Goal: Task Accomplishment & Management: Use online tool/utility

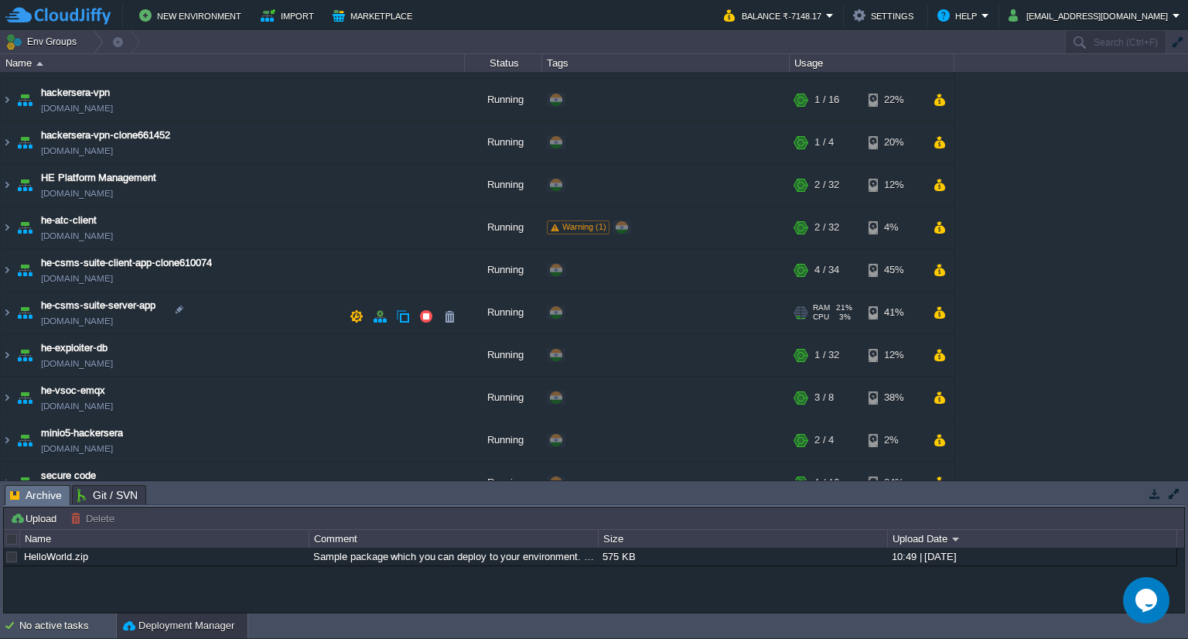
scroll to position [328, 0]
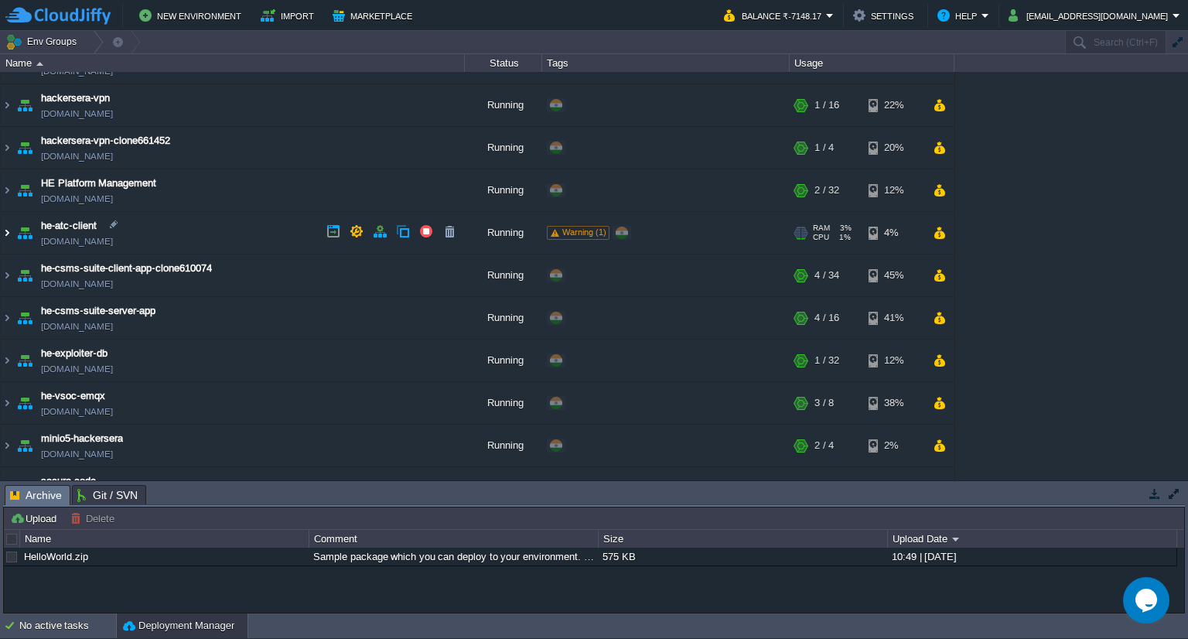
click at [11, 229] on img at bounding box center [7, 233] width 12 height 42
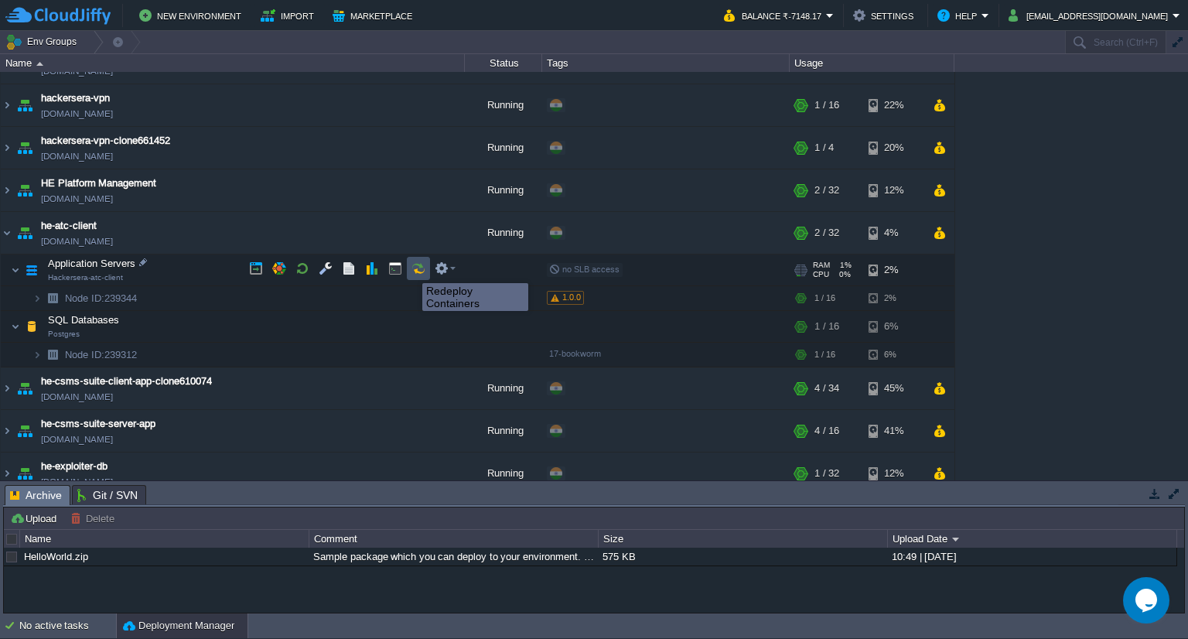
click at [411, 269] on button "button" at bounding box center [418, 268] width 14 height 14
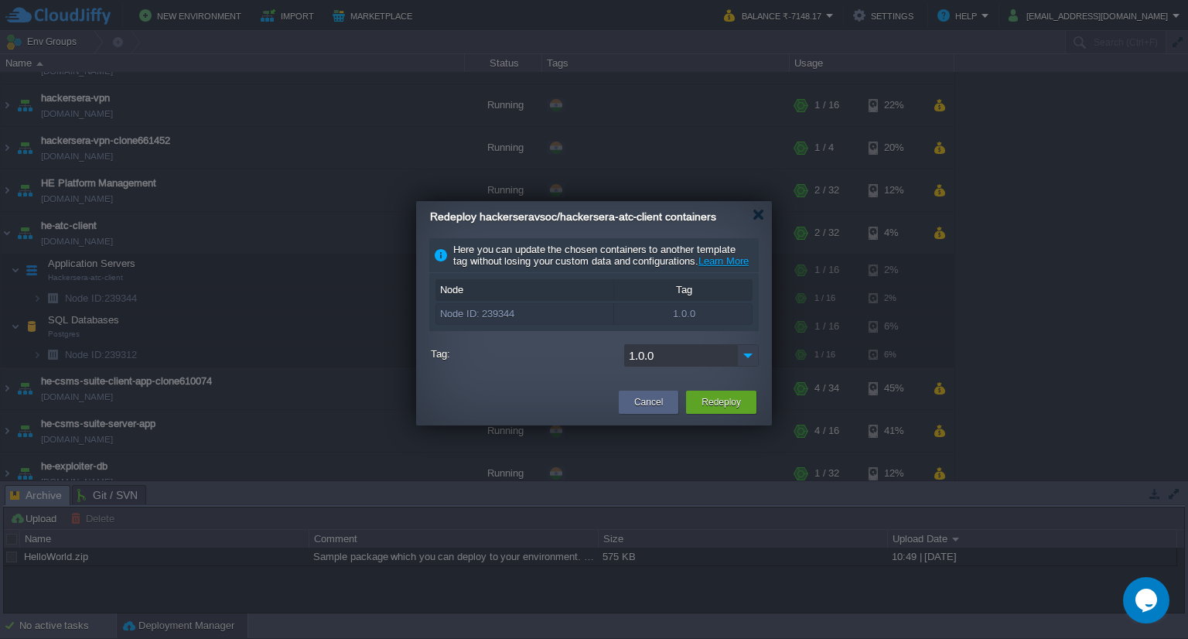
click at [741, 367] on img at bounding box center [748, 355] width 22 height 22
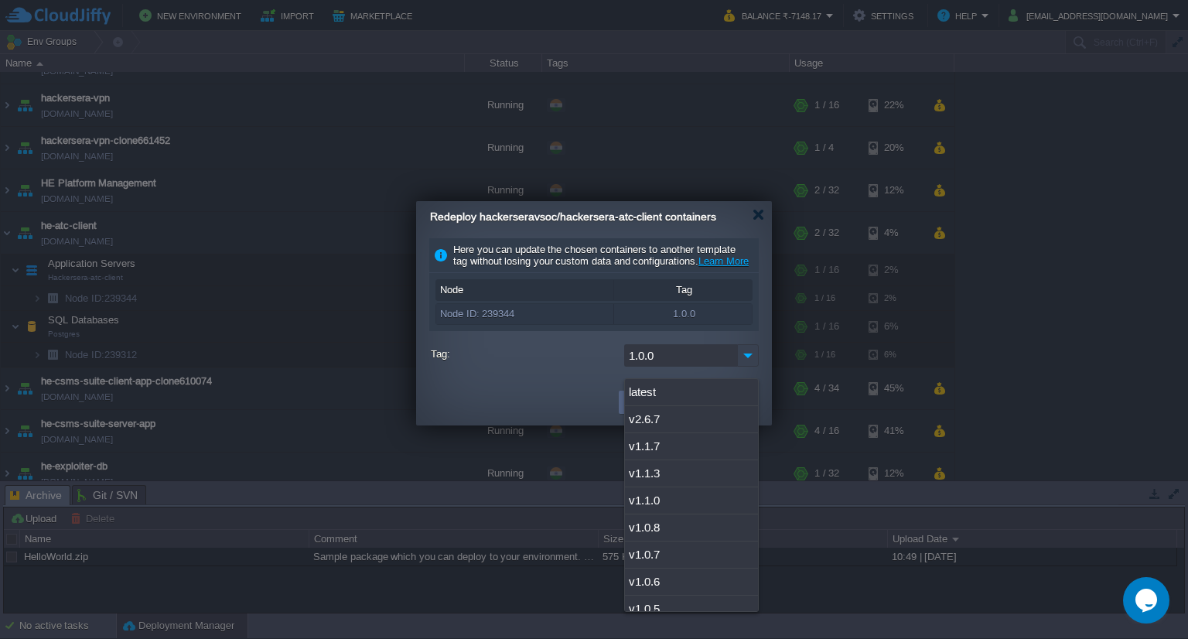
scroll to position [144, 0]
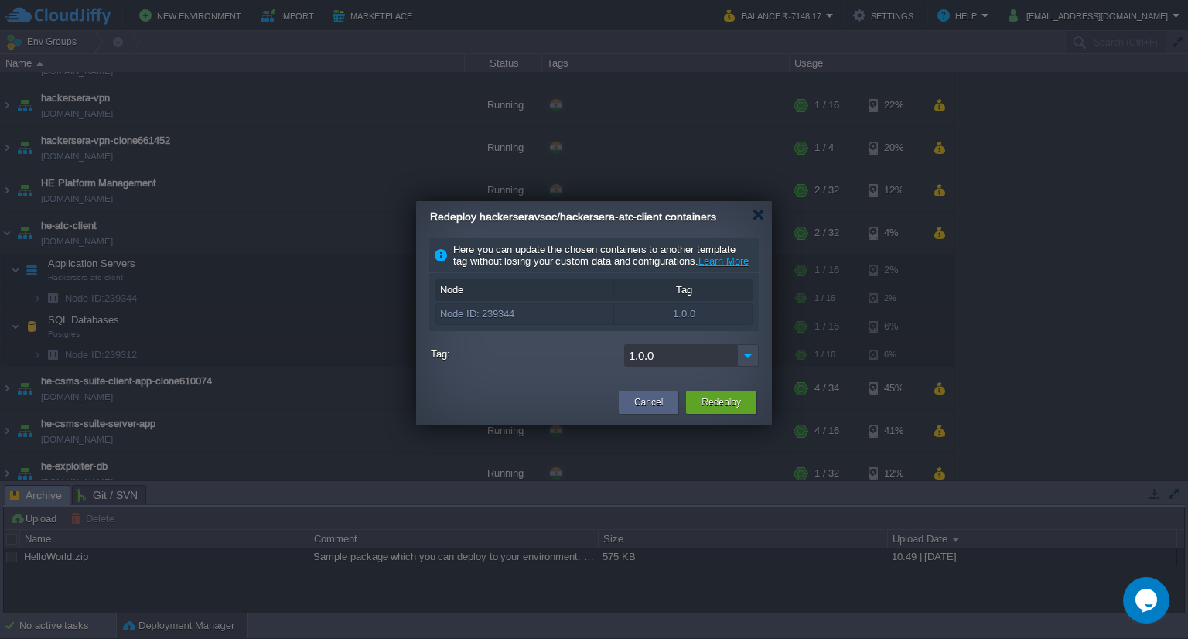
click at [535, 416] on td at bounding box center [519, 402] width 191 height 28
click at [641, 410] on button "Cancel" at bounding box center [648, 401] width 29 height 15
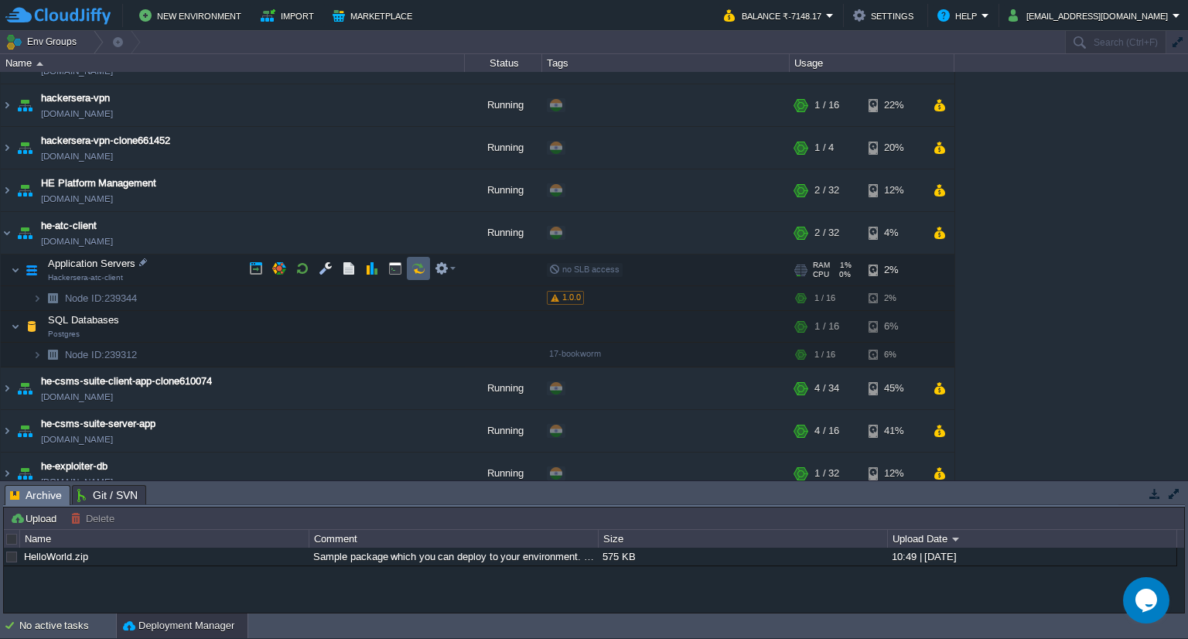
click at [408, 265] on td at bounding box center [418, 268] width 23 height 23
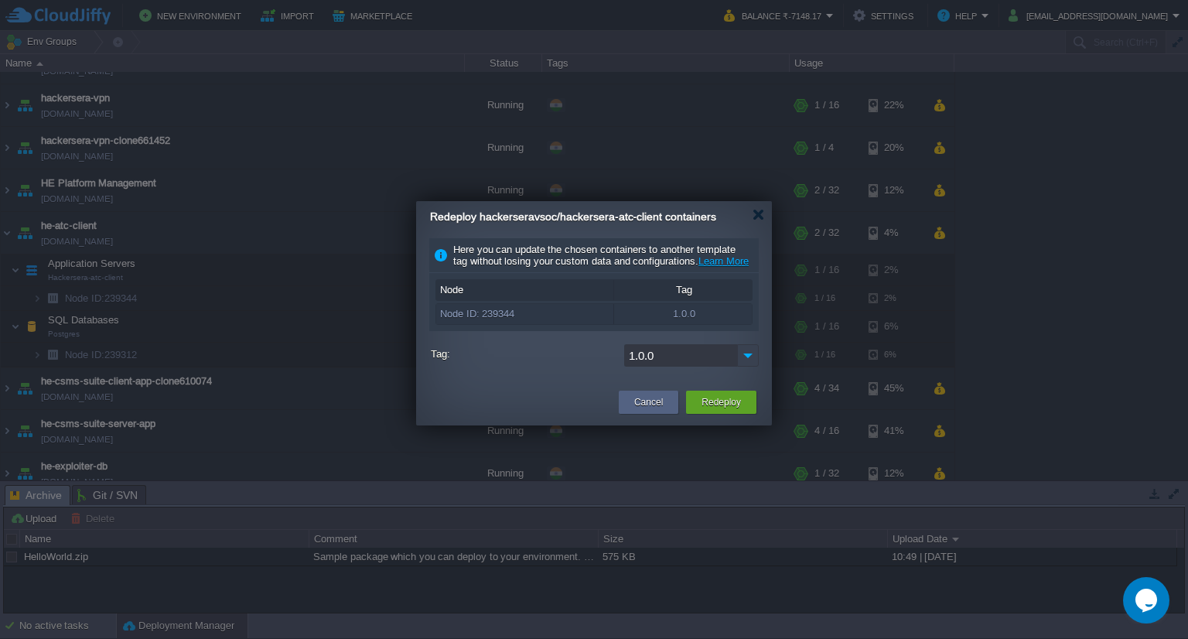
click at [749, 367] on img at bounding box center [748, 355] width 22 height 22
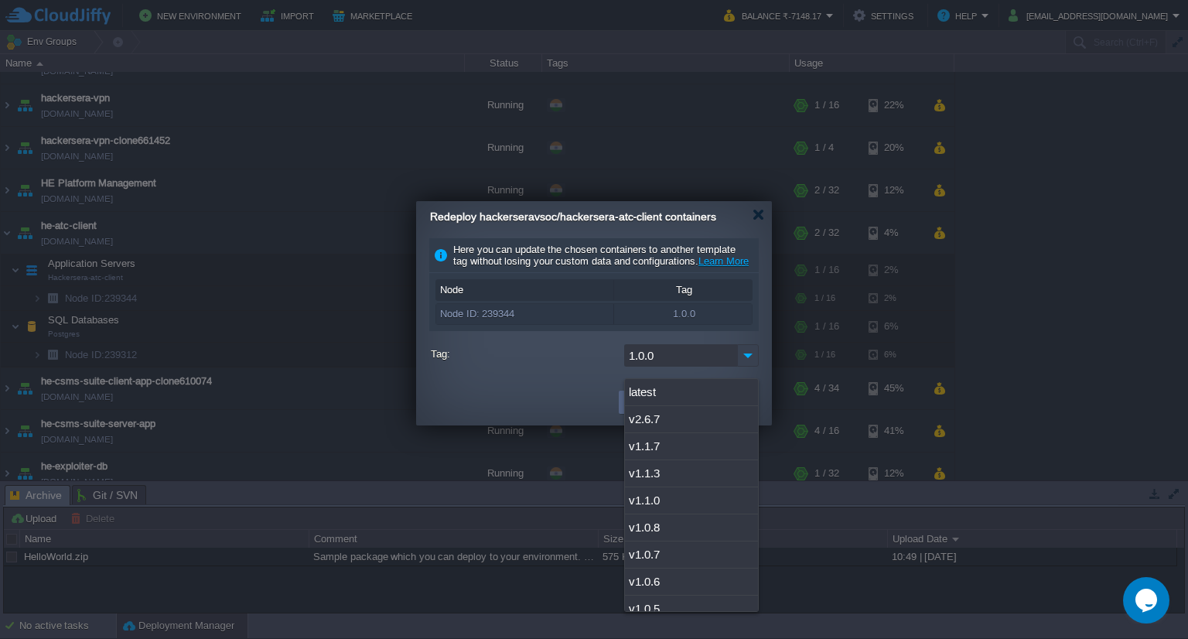
scroll to position [170, 0]
click at [665, 544] on div "1.0.4" at bounding box center [691, 547] width 133 height 27
type input "1.0.4"
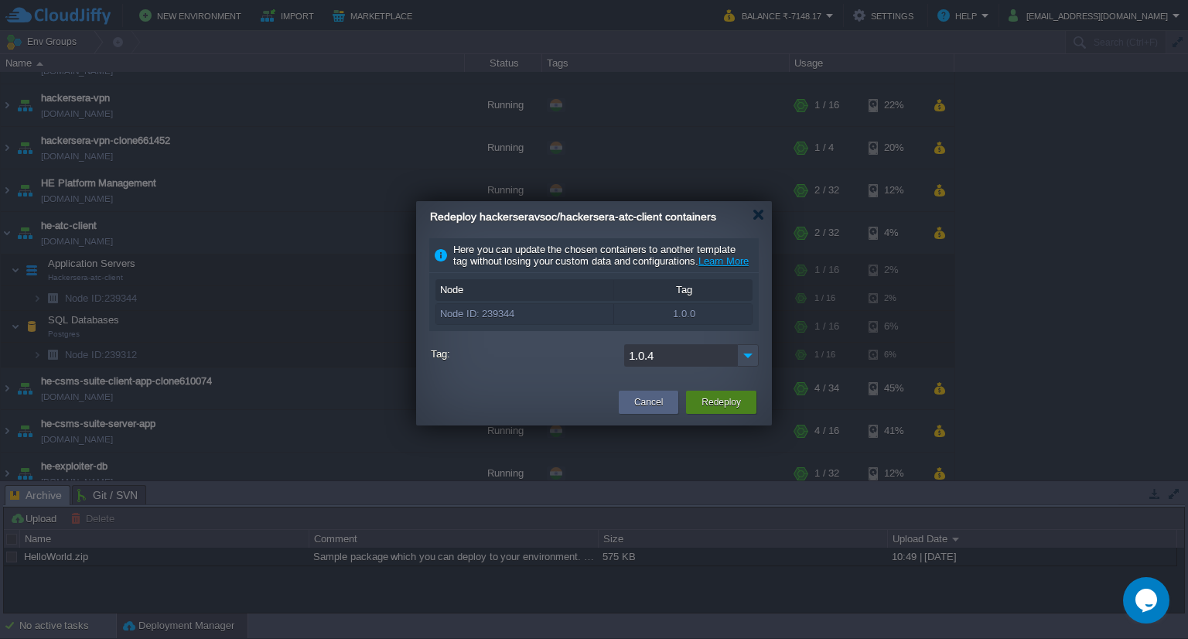
click at [718, 410] on button "Redeploy" at bounding box center [720, 401] width 39 height 15
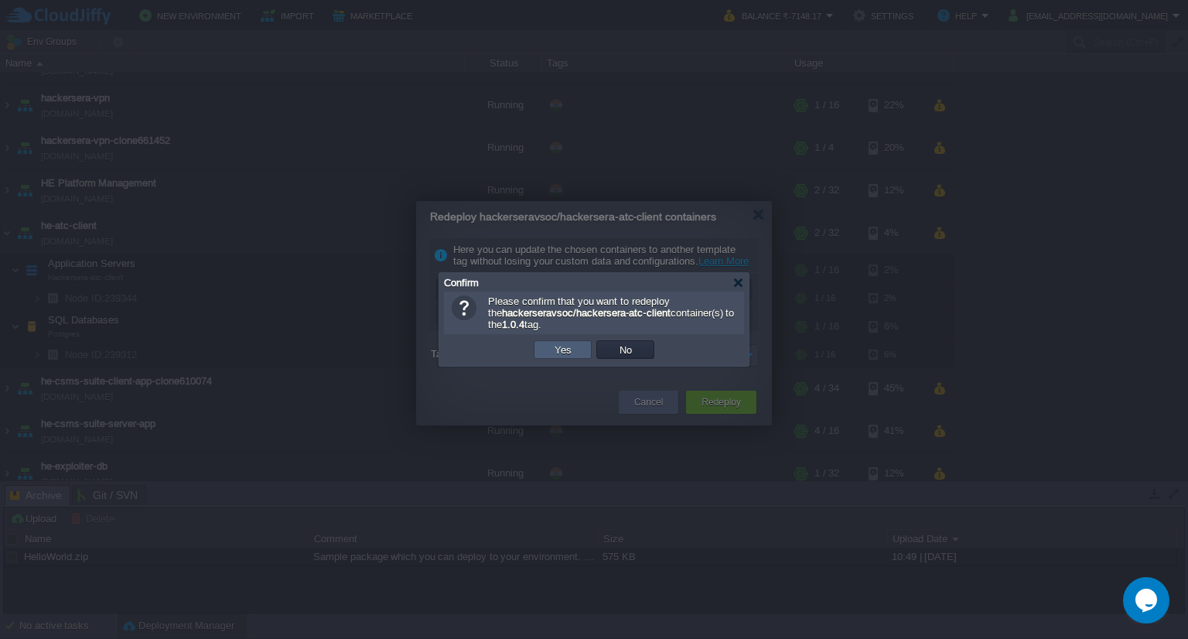
click at [578, 344] on td "Yes" at bounding box center [563, 349] width 58 height 19
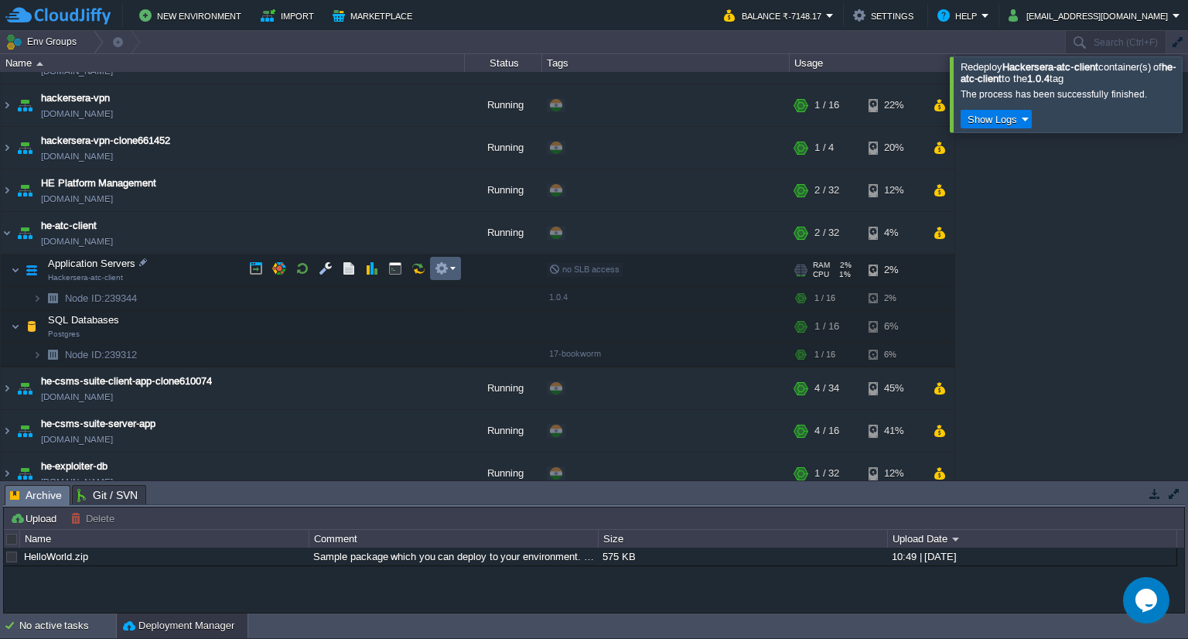
click at [441, 269] on button "button" at bounding box center [442, 268] width 14 height 14
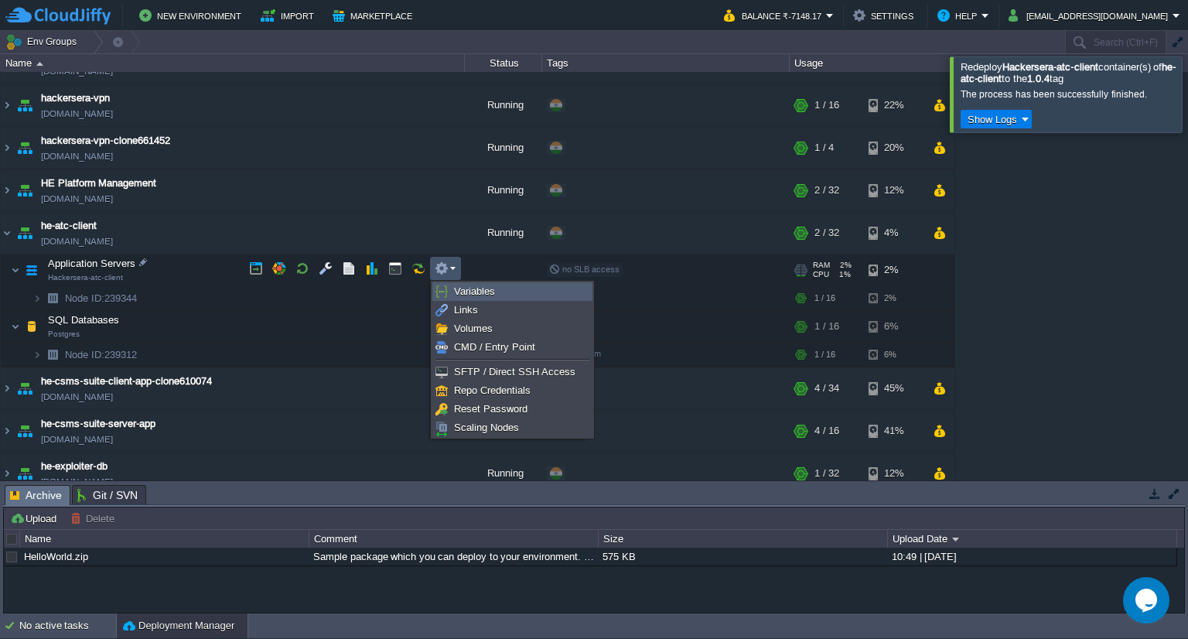
click at [475, 289] on span "Variables" at bounding box center [474, 291] width 41 height 12
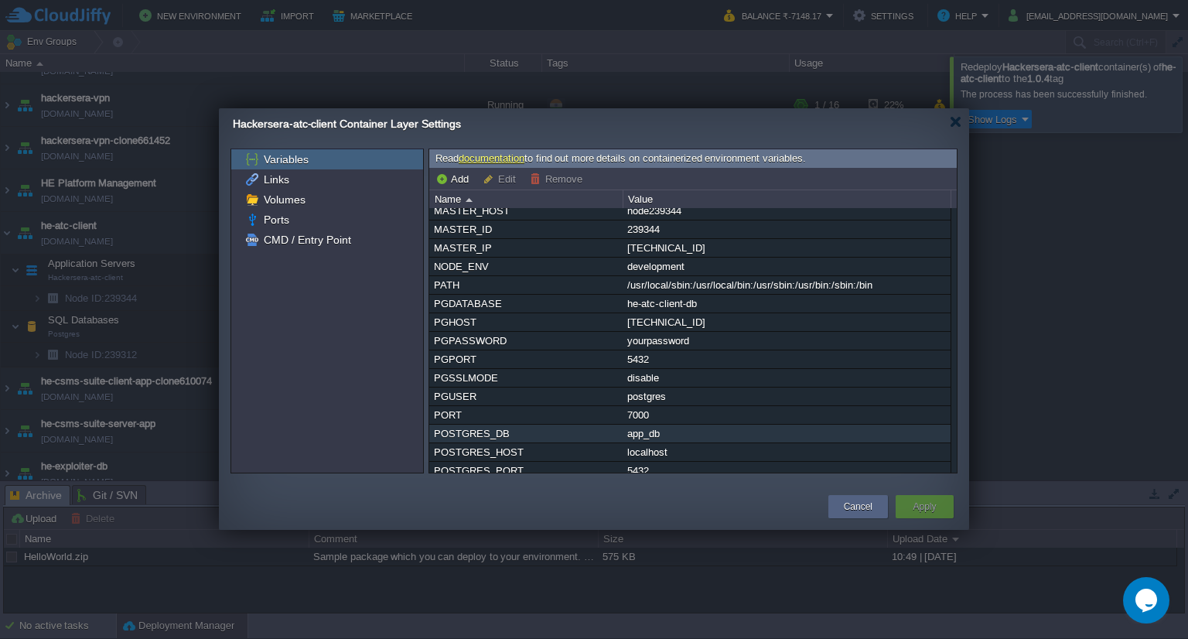
scroll to position [179, 0]
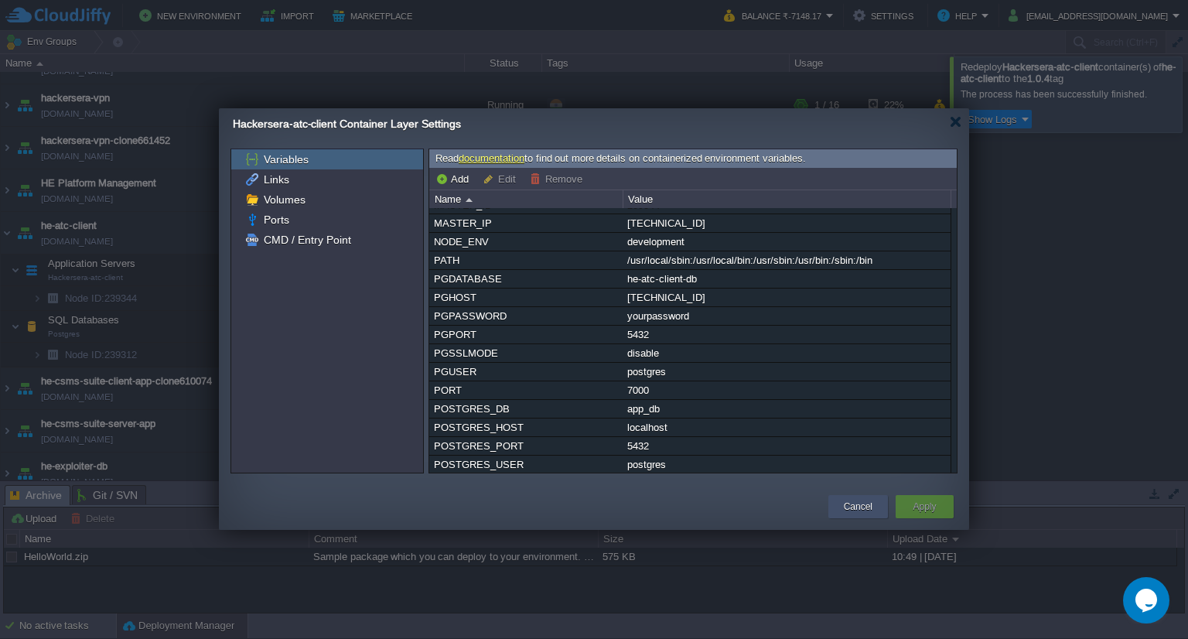
click at [865, 497] on div "Cancel" at bounding box center [858, 506] width 36 height 23
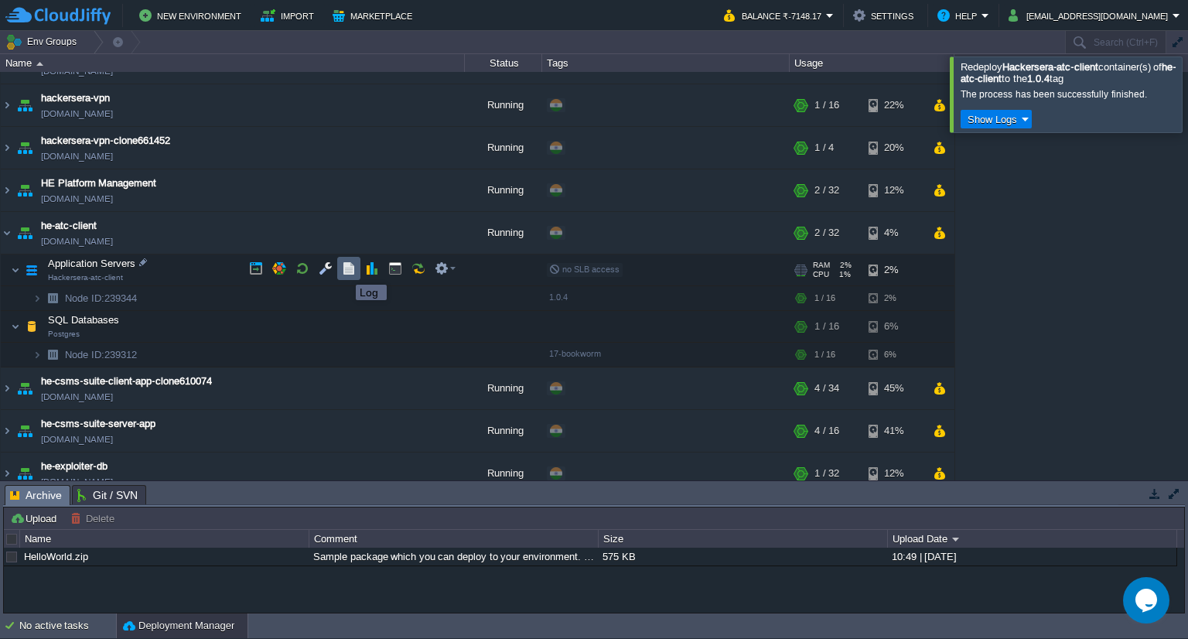
click at [344, 271] on button "button" at bounding box center [349, 268] width 14 height 14
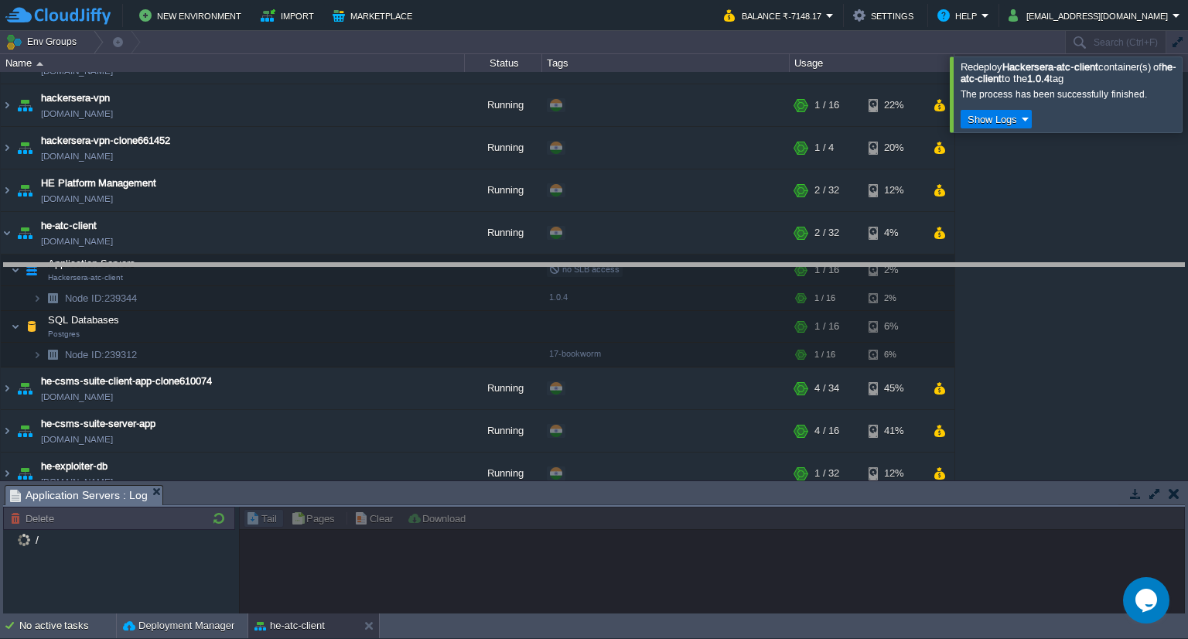
drag, startPoint x: 346, startPoint y: 493, endPoint x: 392, endPoint y: 271, distance: 226.6
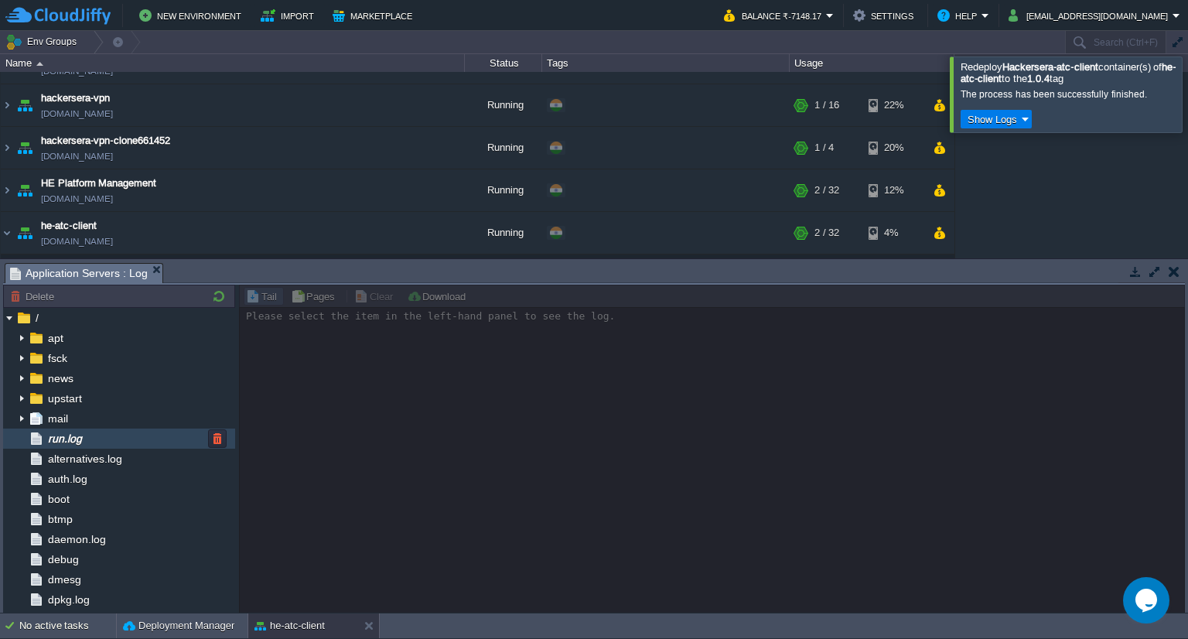
click at [103, 429] on div "run.log" at bounding box center [119, 438] width 232 height 20
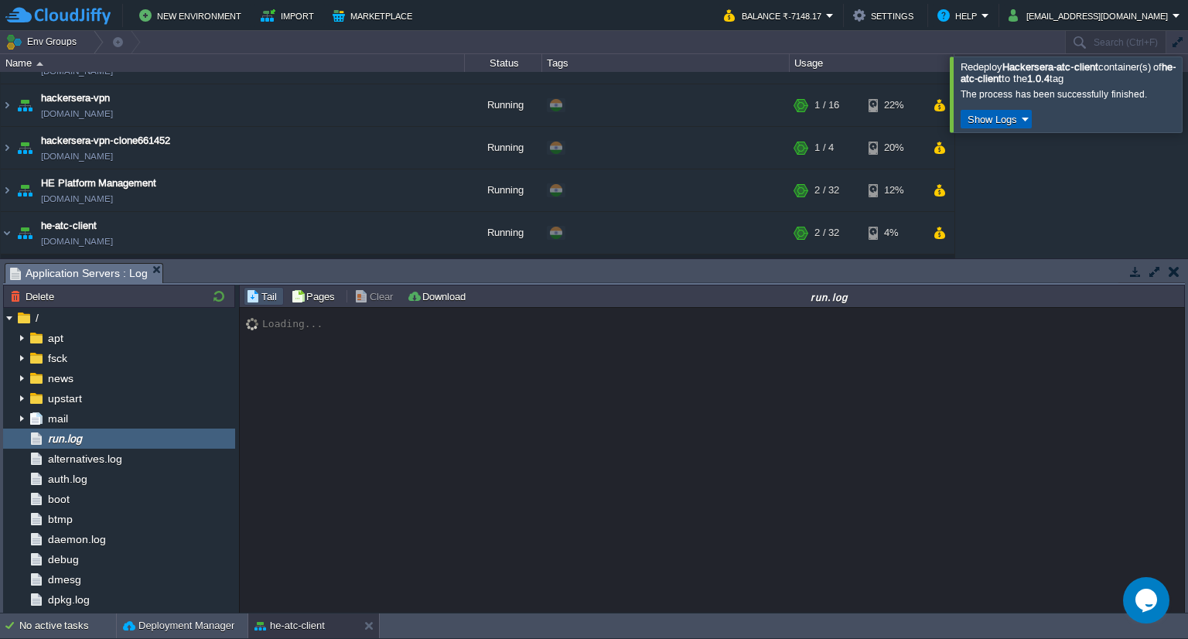
click at [993, 125] on button "Show Logs" at bounding box center [992, 119] width 59 height 14
click at [1080, 115] on td "Show Logs" at bounding box center [1070, 119] width 220 height 19
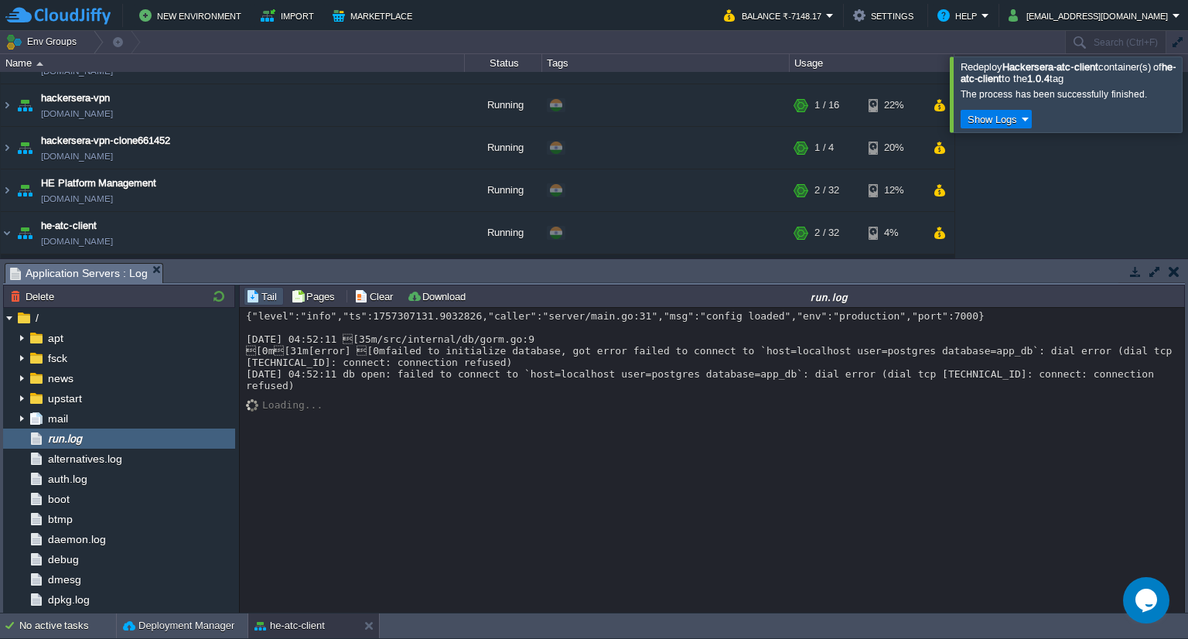
click at [561, 403] on div "{"level":"info","ts":1757307131.9032826,"caller":"server/main.go:31","msg":"con…" at bounding box center [713, 461] width 946 height 306
click at [607, 367] on div "{"level":"info","ts":1757307131.9032826,"caller":"server/main.go:31","msg":"con…" at bounding box center [712, 350] width 933 height 81
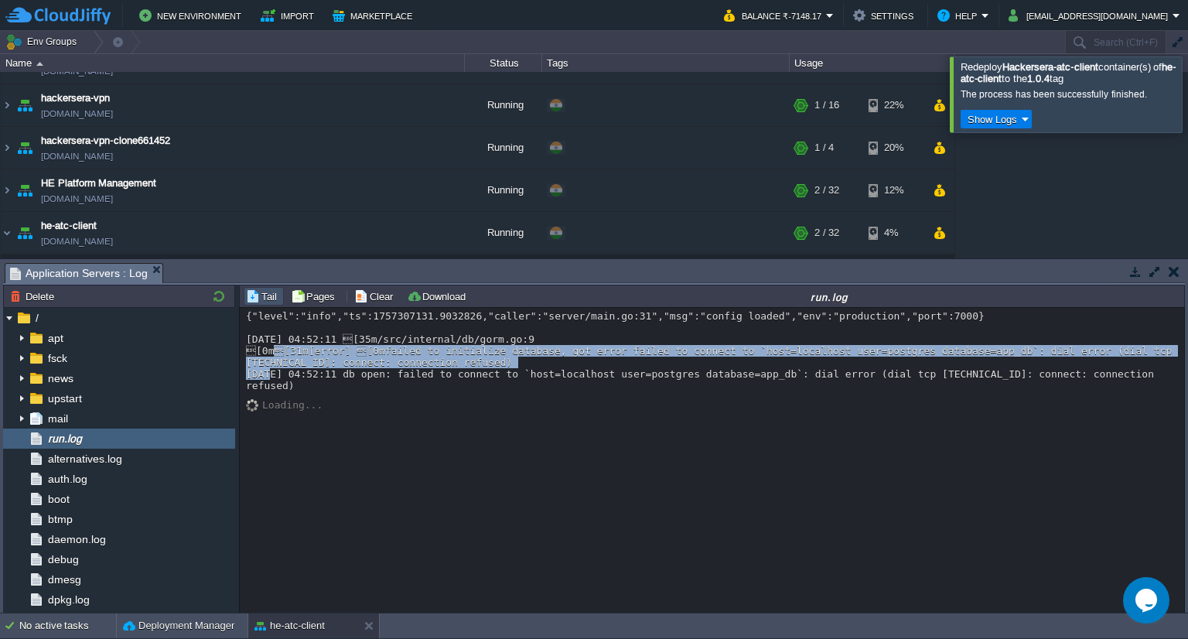
click at [607, 367] on div "{"level":"info","ts":1757307131.9032826,"caller":"server/main.go:31","msg":"con…" at bounding box center [712, 350] width 933 height 81
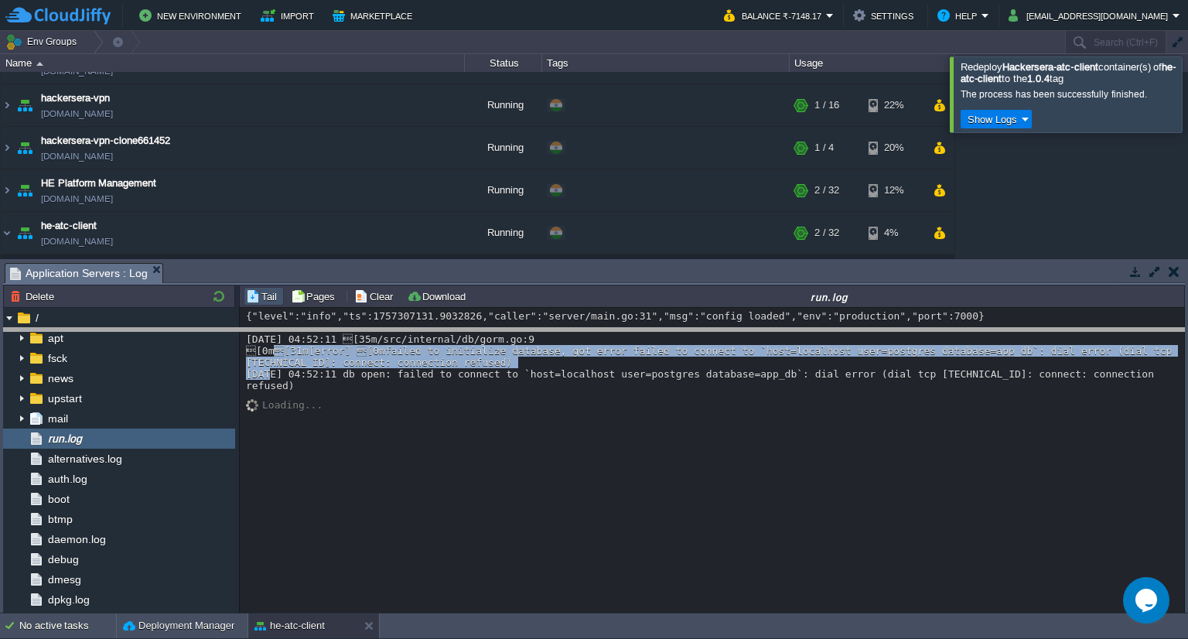
drag, startPoint x: 532, startPoint y: 276, endPoint x: 530, endPoint y: 341, distance: 65.0
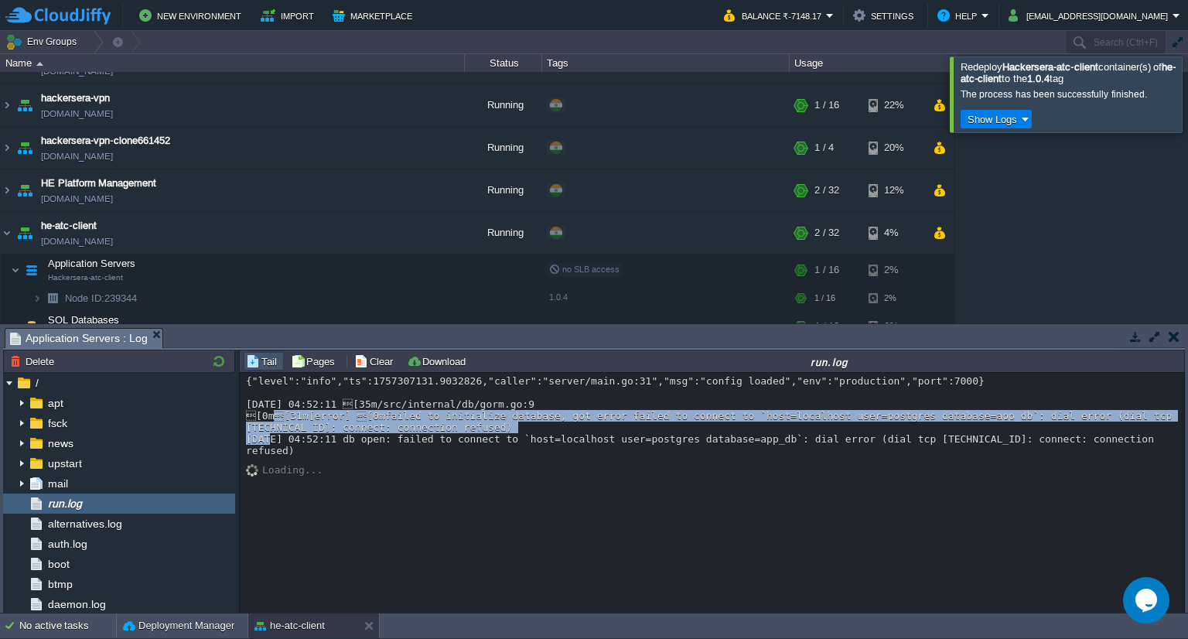
click at [498, 411] on div "{"level":"info","ts":1757307131.9032826,"caller":"server/main.go:31","msg":"con…" at bounding box center [712, 415] width 933 height 81
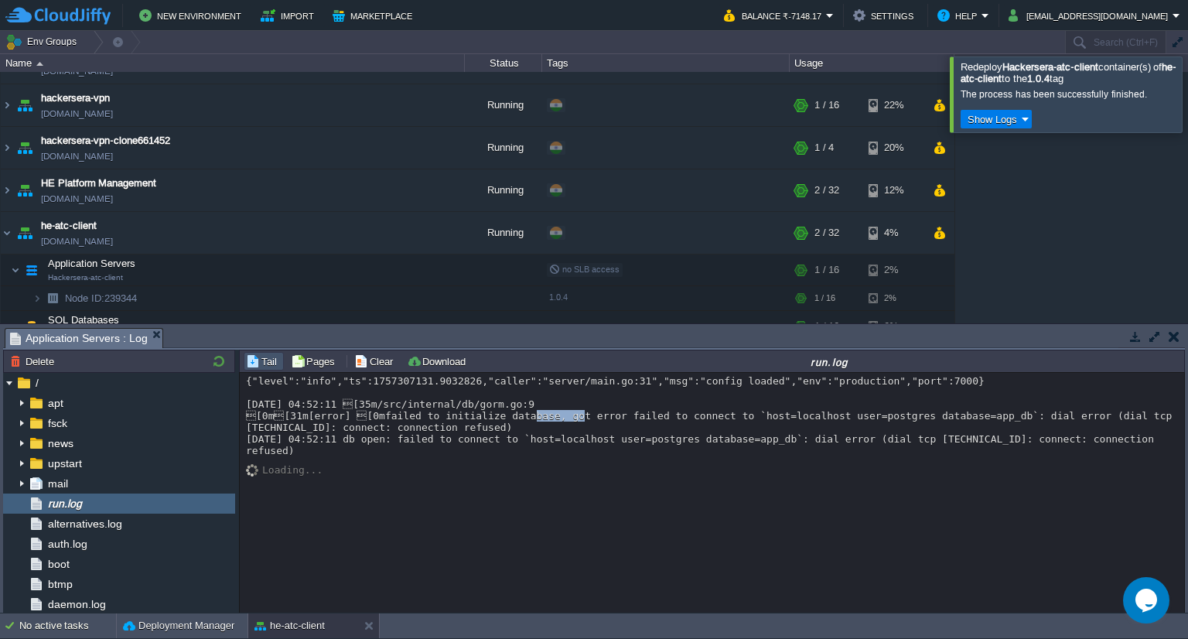
click at [498, 411] on div "{"level":"info","ts":1757307131.9032826,"caller":"server/main.go:31","msg":"con…" at bounding box center [712, 415] width 933 height 81
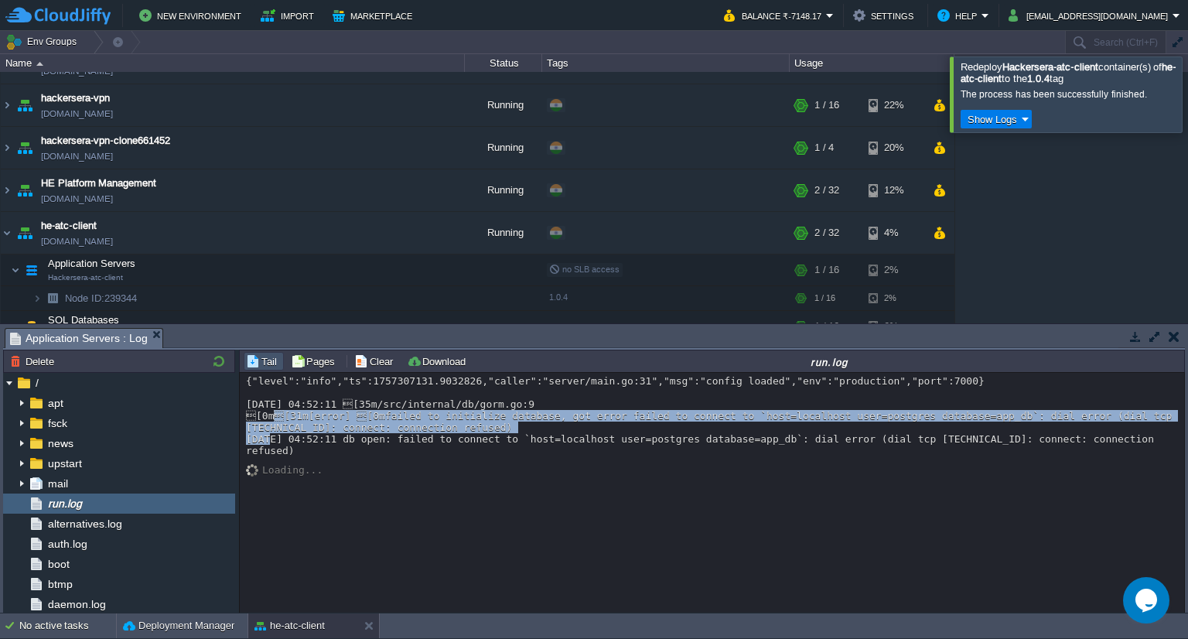
click at [498, 411] on div "{"level":"info","ts":1757307131.9032826,"caller":"server/main.go:31","msg":"con…" at bounding box center [712, 415] width 933 height 81
click at [495, 418] on div "{"level":"info","ts":1757307131.9032826,"caller":"server/main.go:31","msg":"con…" at bounding box center [712, 415] width 933 height 81
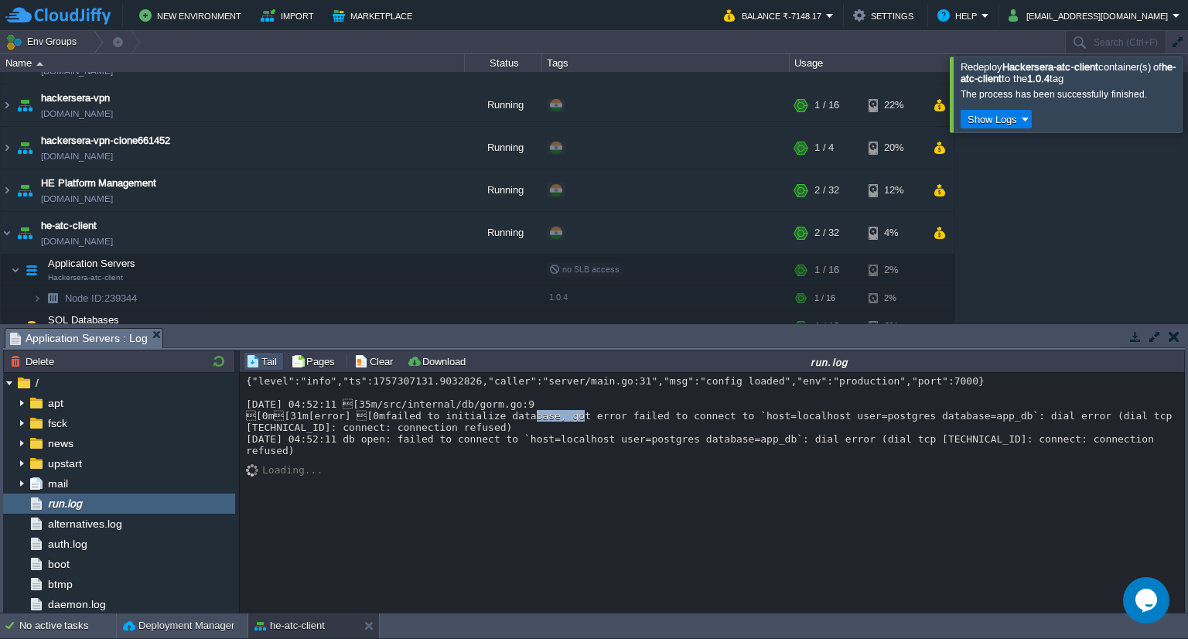
click at [495, 418] on div "{"level":"info","ts":1757307131.9032826,"caller":"server/main.go:31","msg":"con…" at bounding box center [712, 415] width 933 height 81
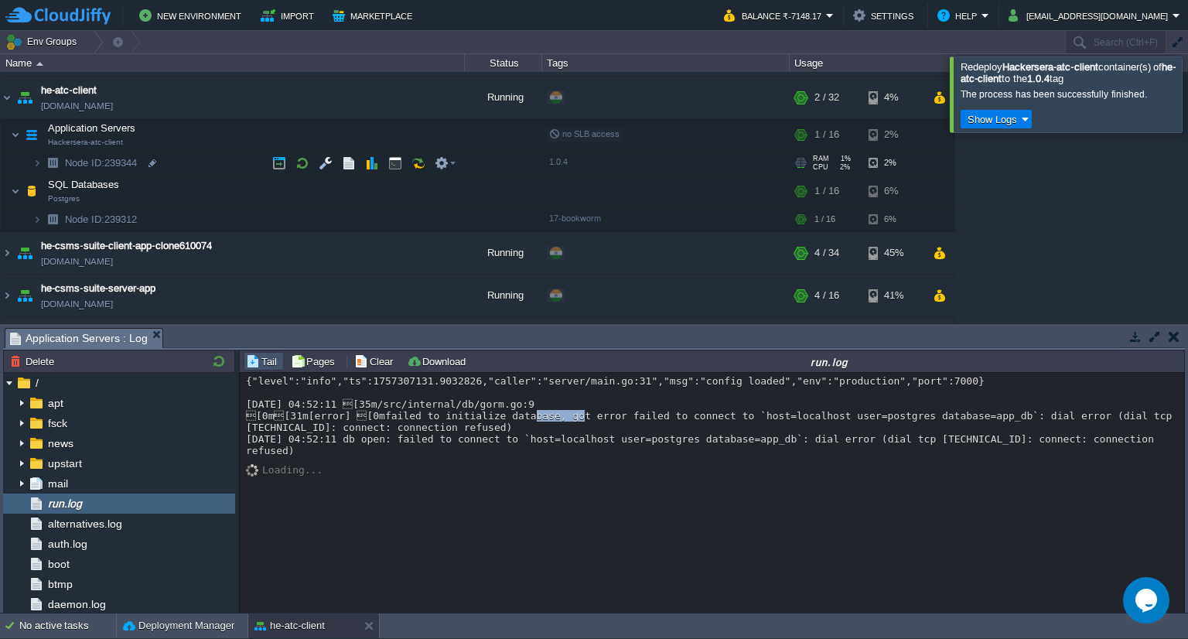
scroll to position [461, 0]
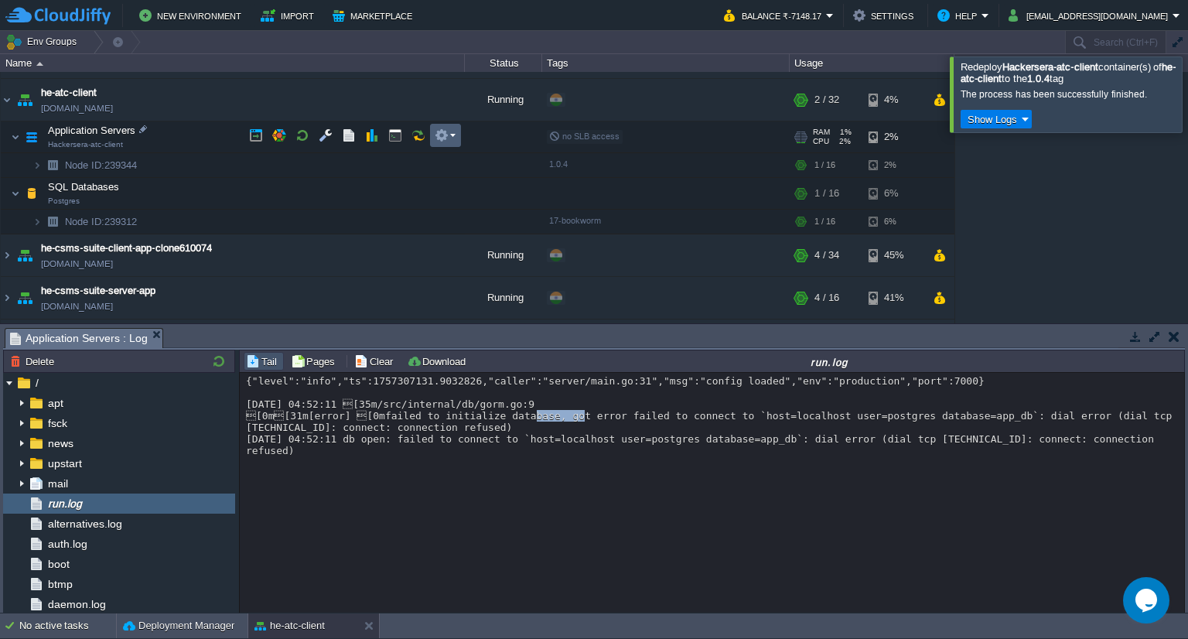
click at [441, 135] on button "button" at bounding box center [442, 135] width 14 height 14
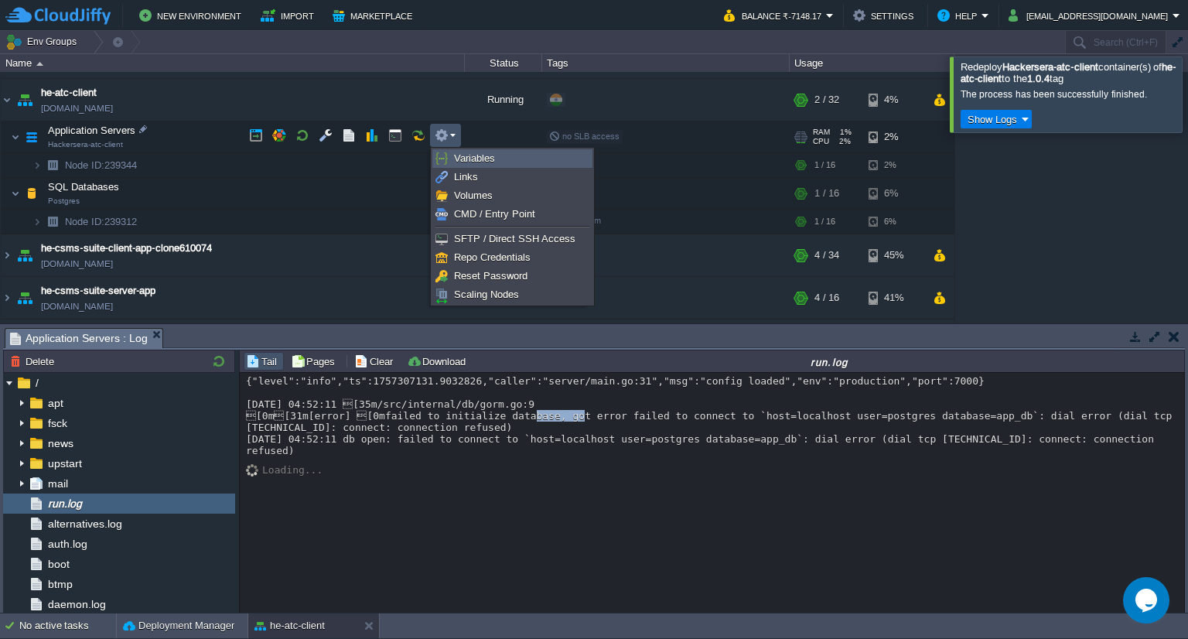
click at [469, 161] on span "Variables" at bounding box center [474, 158] width 41 height 12
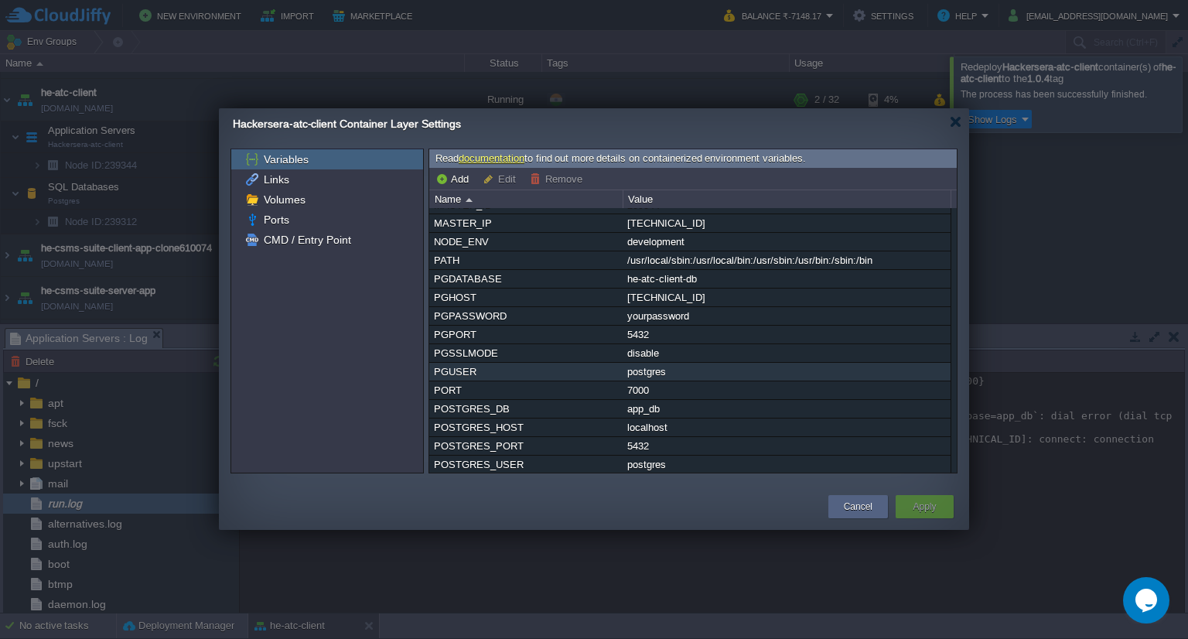
scroll to position [179, 0]
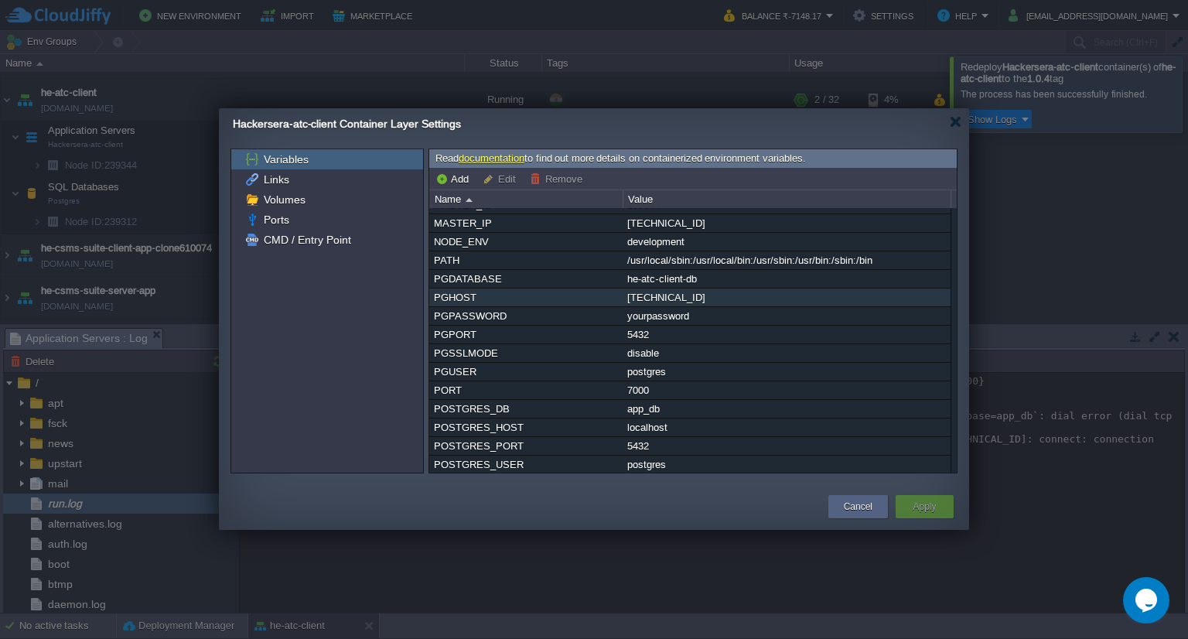
click at [541, 297] on div "PGHOST" at bounding box center [526, 297] width 192 height 18
click at [455, 173] on button "Add" at bounding box center [454, 179] width 38 height 14
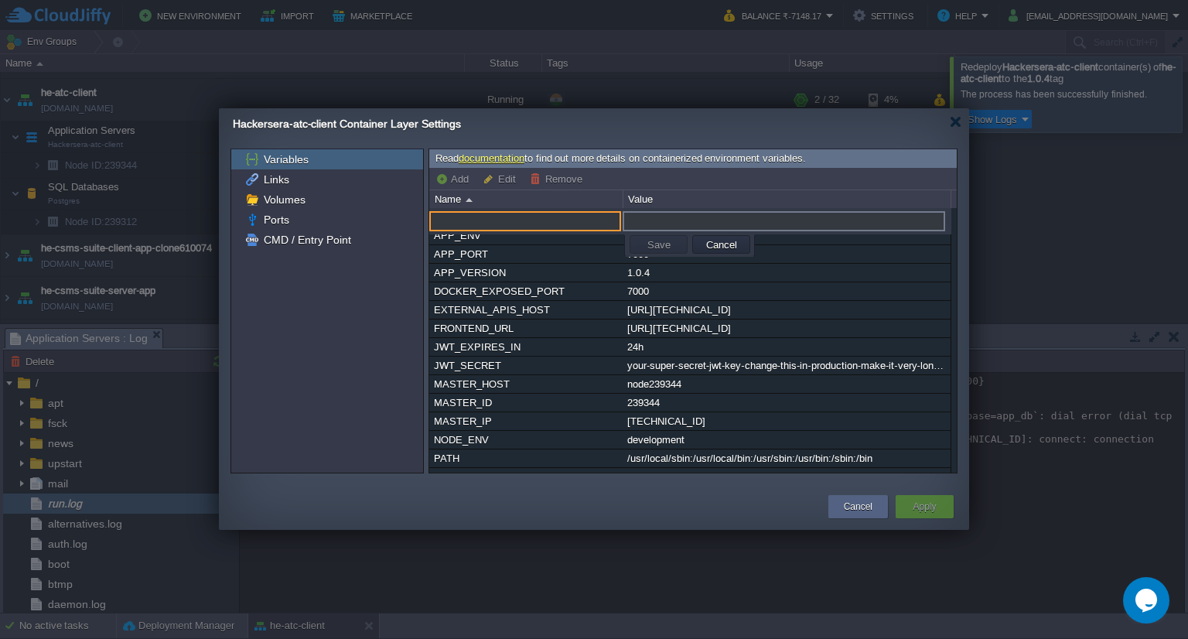
paste input "POSTGRES_HOST"
type input "POSTGRES_HOST"
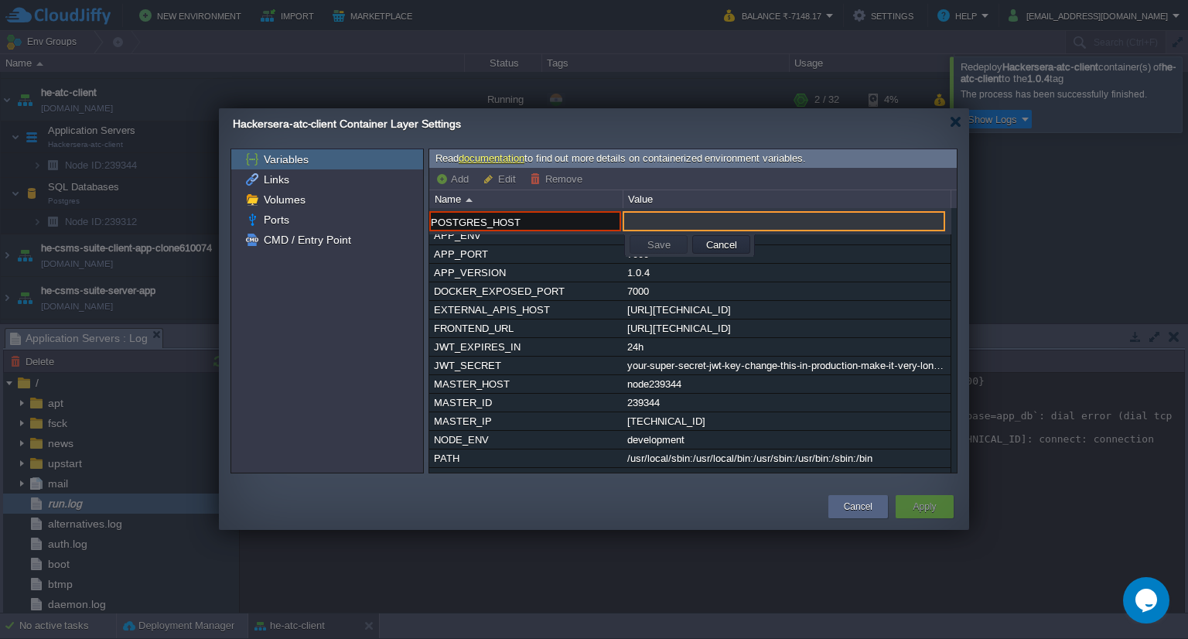
click at [657, 219] on input "text" at bounding box center [784, 221] width 322 height 20
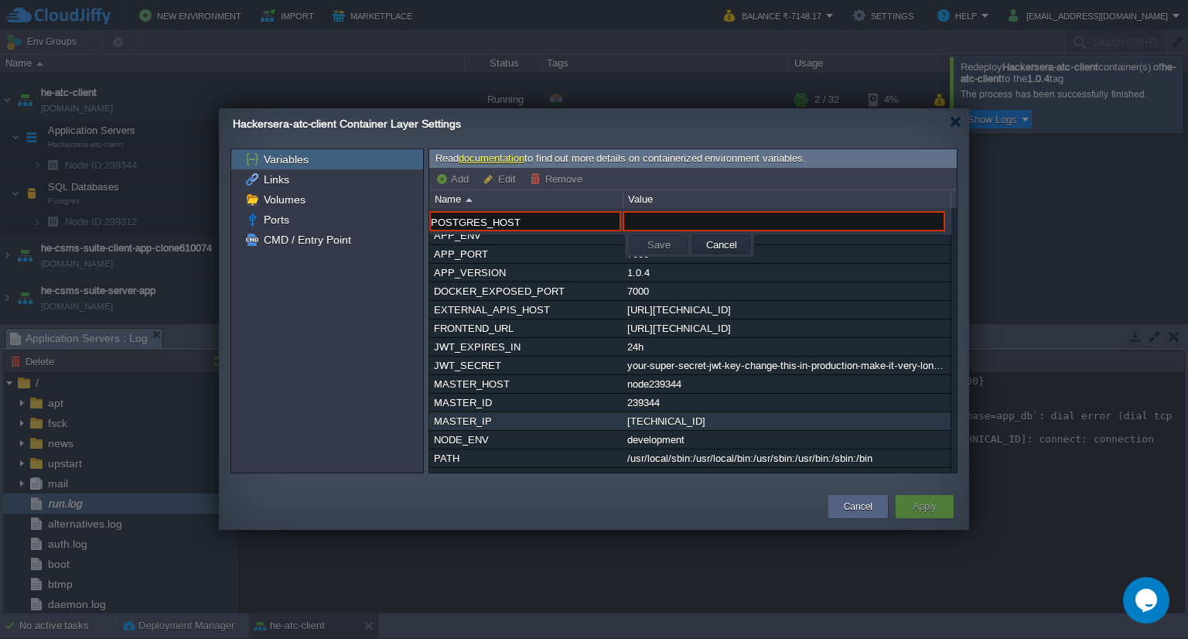
click at [665, 417] on div "[TECHNICAL_ID]" at bounding box center [786, 421] width 326 height 18
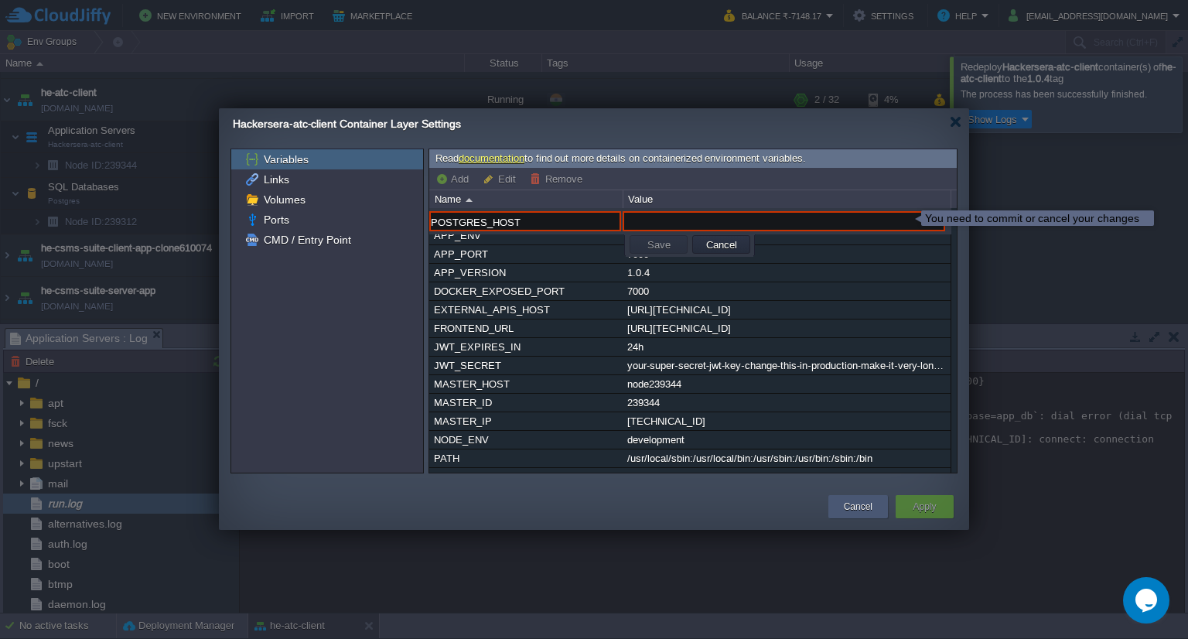
click at [848, 517] on div "Cancel" at bounding box center [858, 506] width 36 height 23
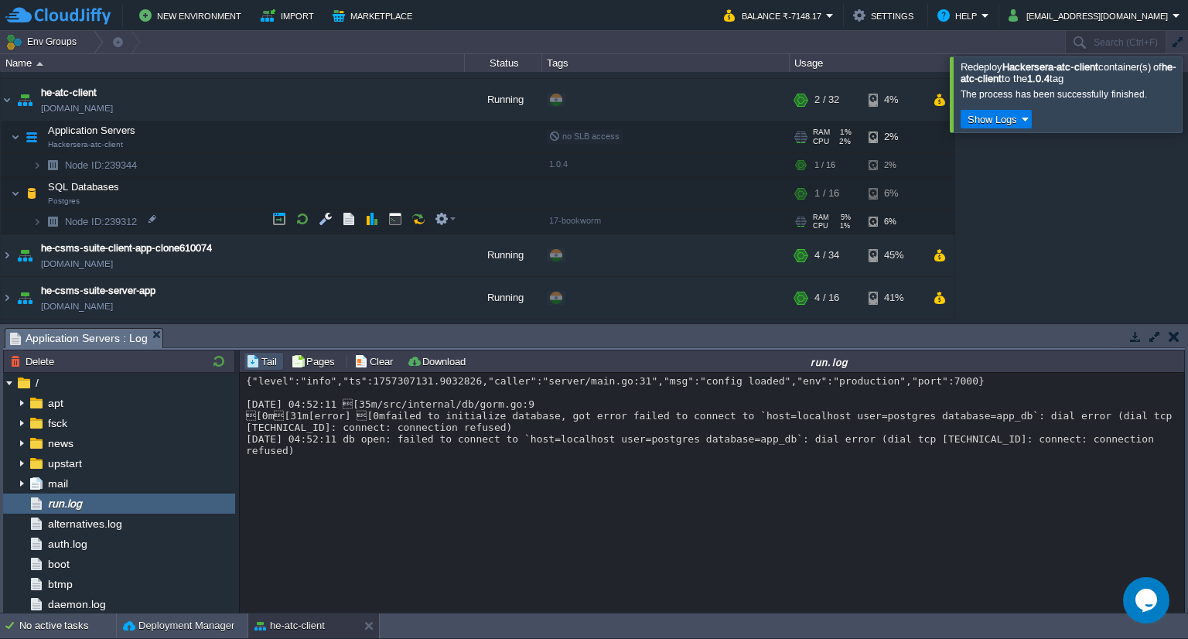
click at [43, 215] on img at bounding box center [53, 222] width 22 height 24
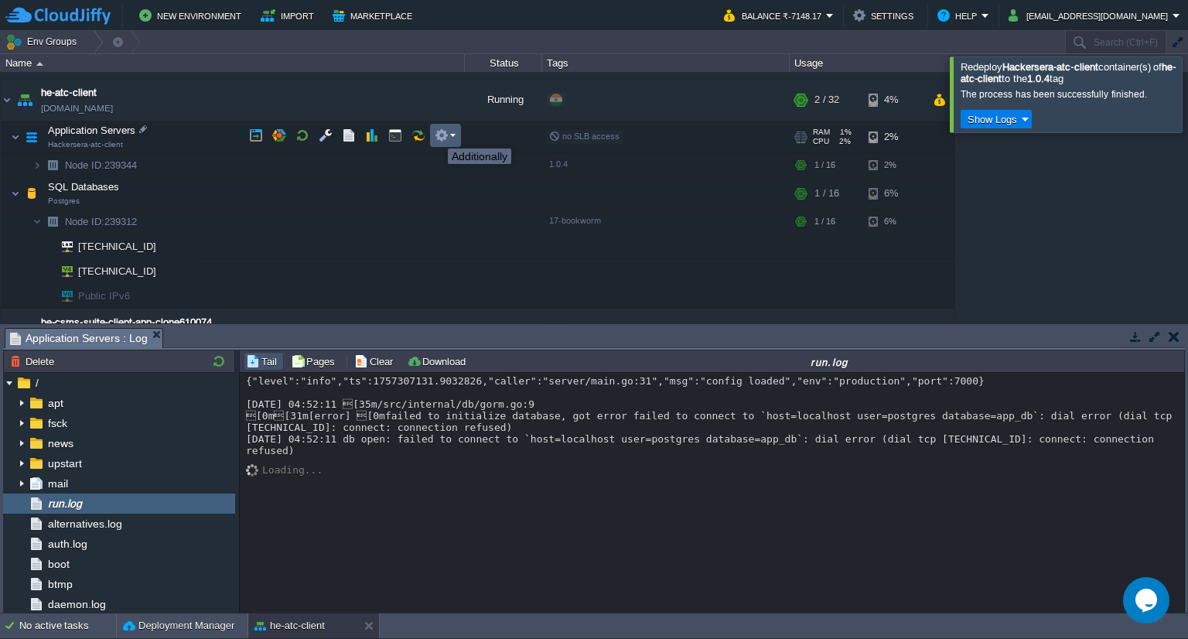
click at [445, 135] on button "button" at bounding box center [442, 135] width 14 height 14
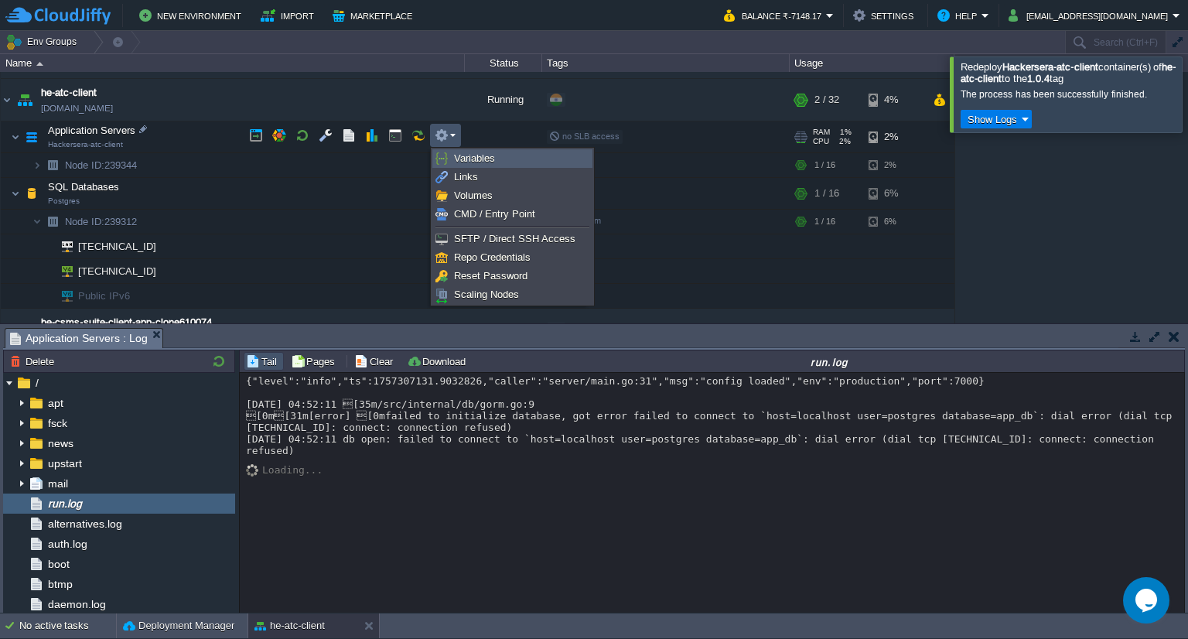
click at [475, 154] on span "Variables" at bounding box center [474, 158] width 41 height 12
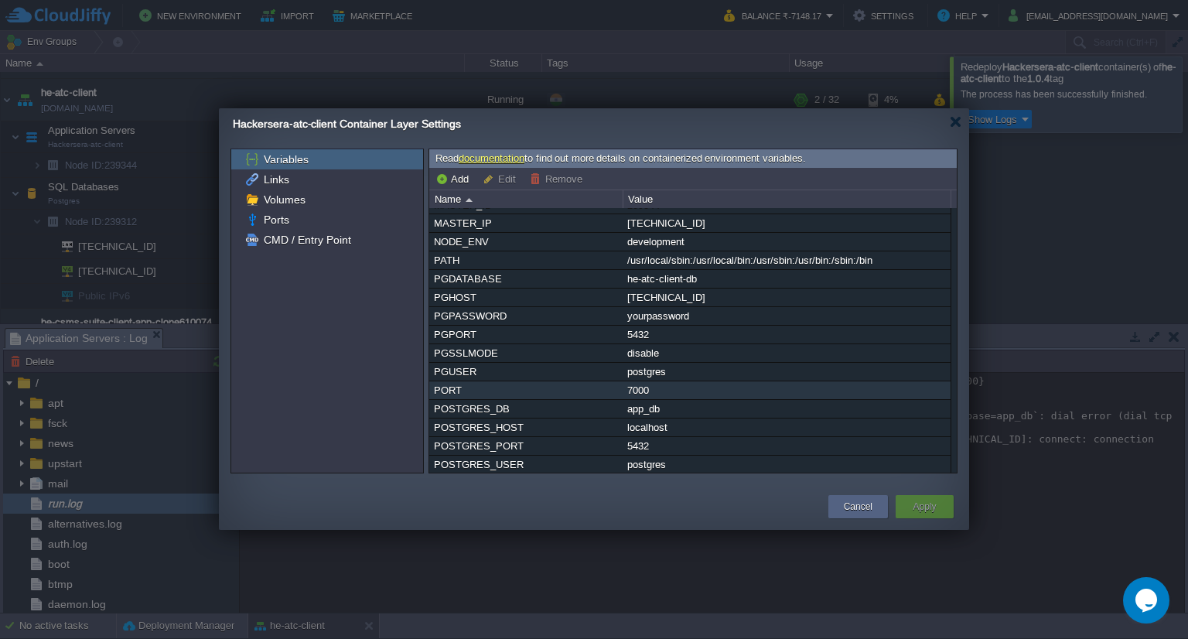
scroll to position [179, 0]
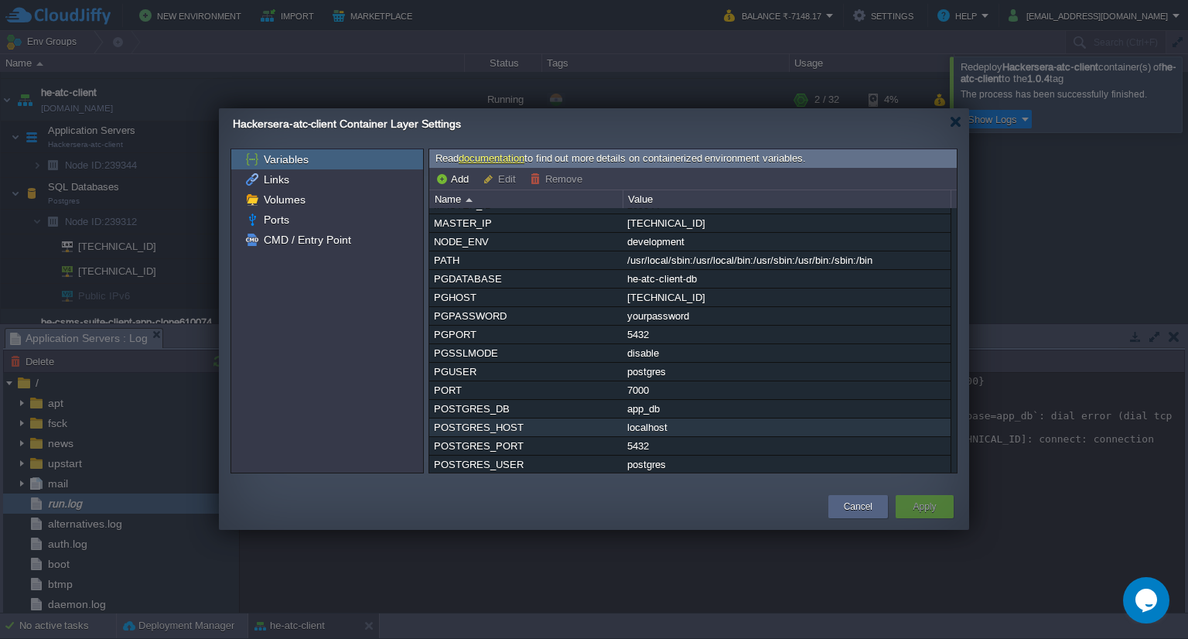
click at [494, 425] on div "POSTGRES_HOST" at bounding box center [526, 427] width 192 height 18
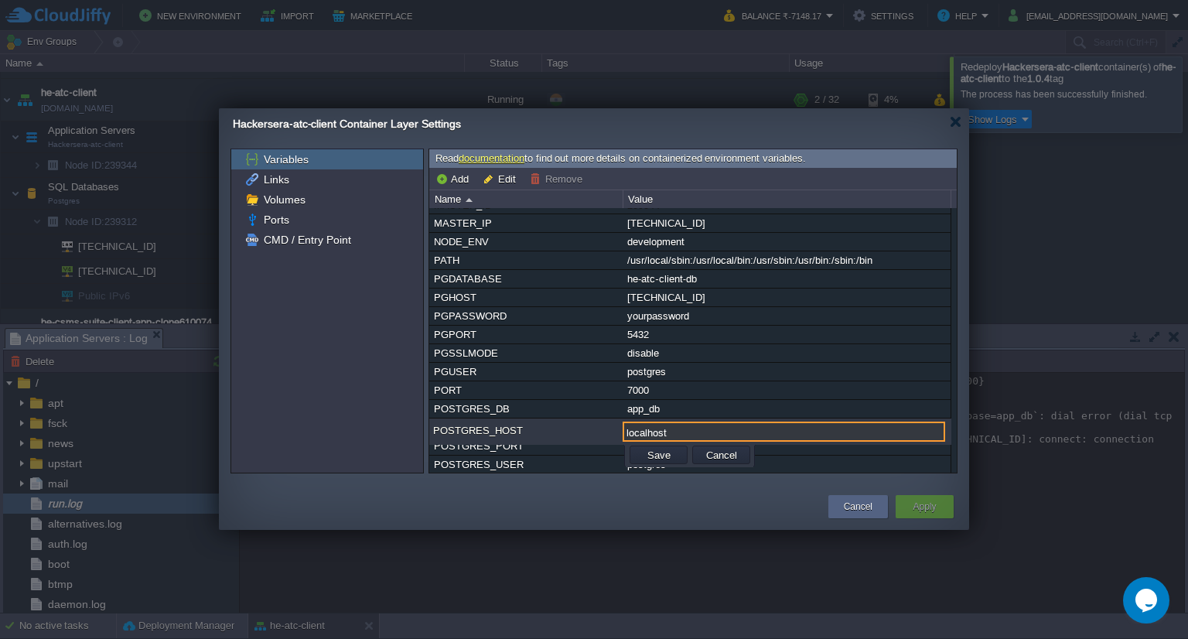
click at [668, 424] on input "localhost" at bounding box center [784, 431] width 322 height 20
type input "[TECHNICAL_ID]"
click at [650, 449] on button "Save" at bounding box center [659, 455] width 32 height 14
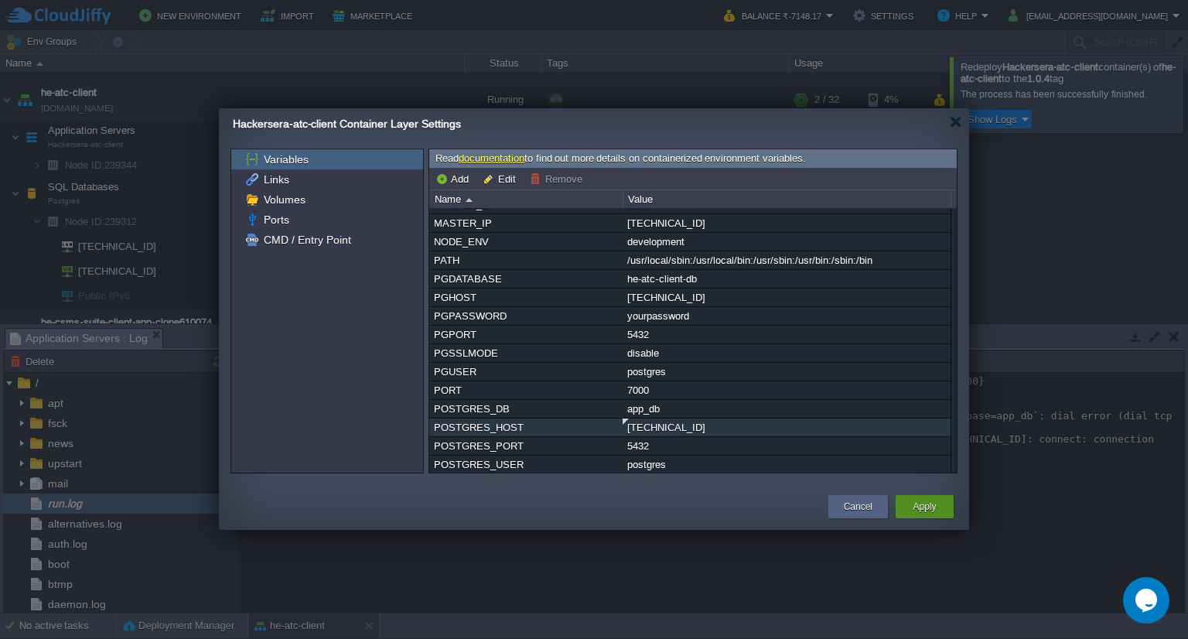
click at [923, 499] on button "Apply" at bounding box center [923, 506] width 23 height 15
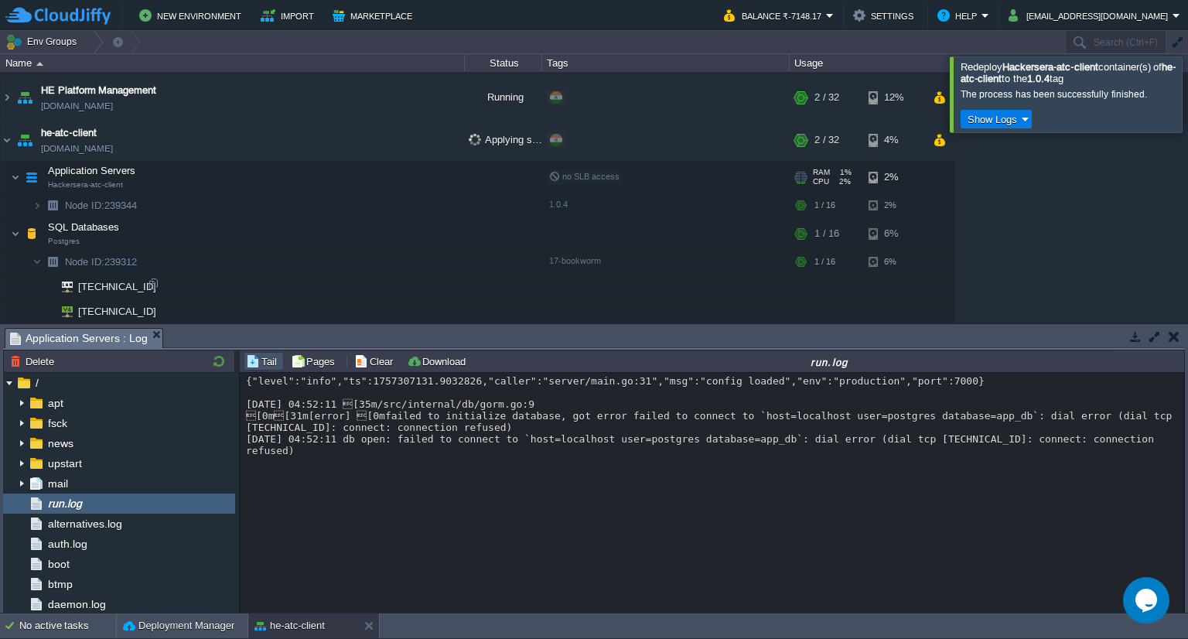
scroll to position [422, 0]
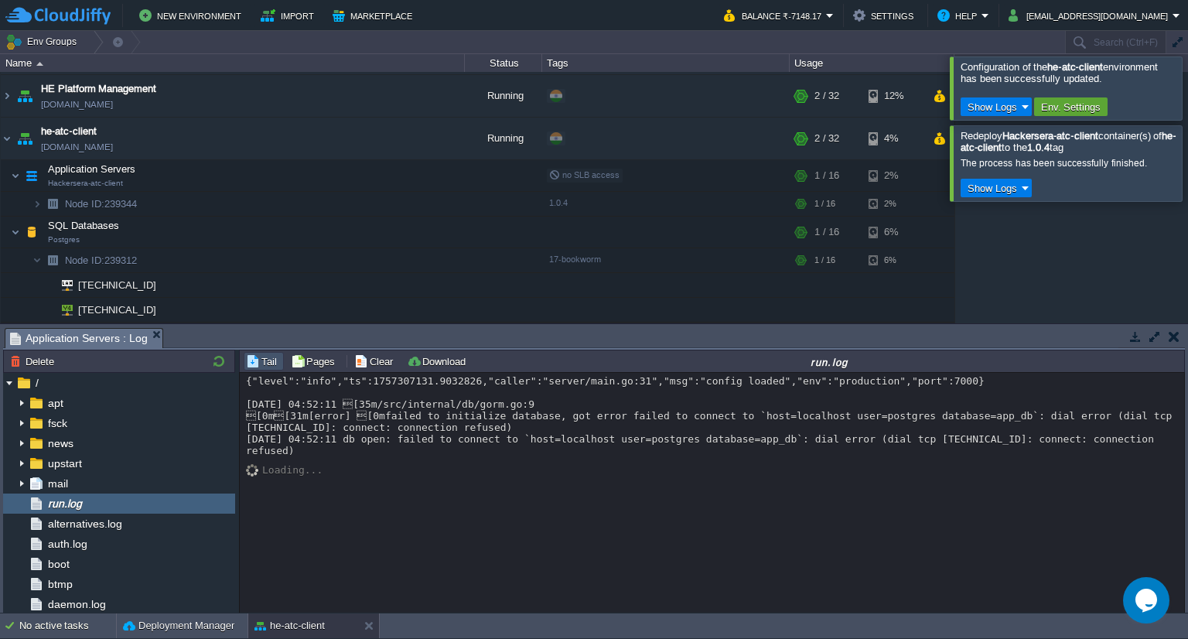
click at [390, 493] on div "{"level":"info","ts":1757307131.9032826,"caller":"server/main.go:31","msg":"con…" at bounding box center [713, 493] width 946 height 241
click at [307, 172] on button "button" at bounding box center [302, 173] width 14 height 14
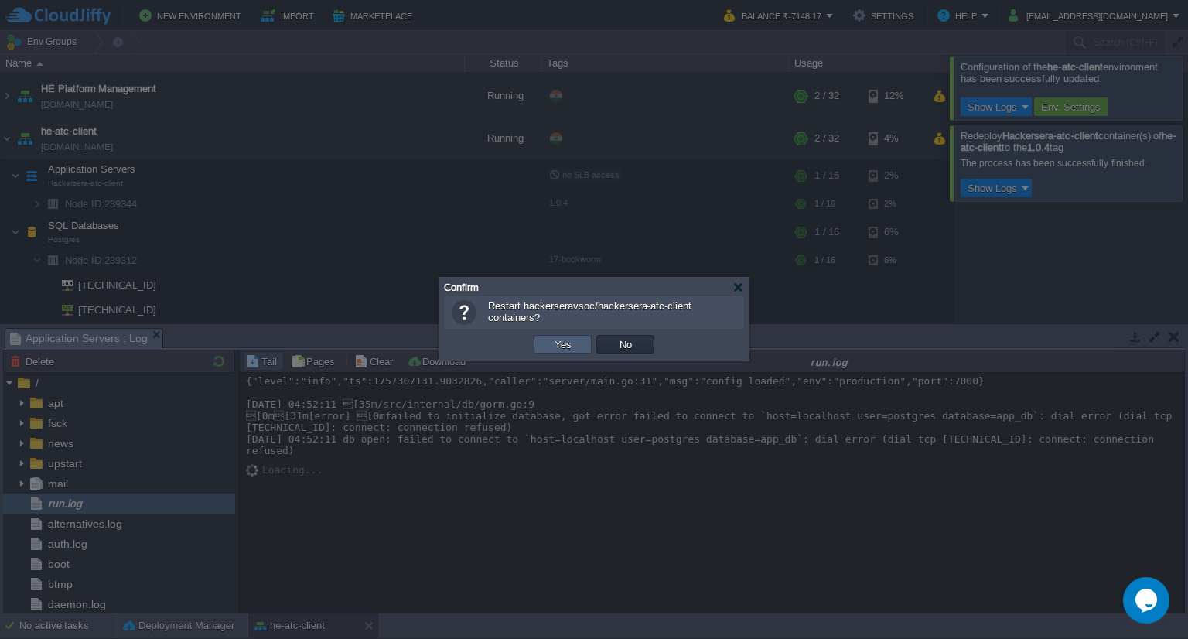
click at [582, 341] on td "Yes" at bounding box center [563, 344] width 58 height 19
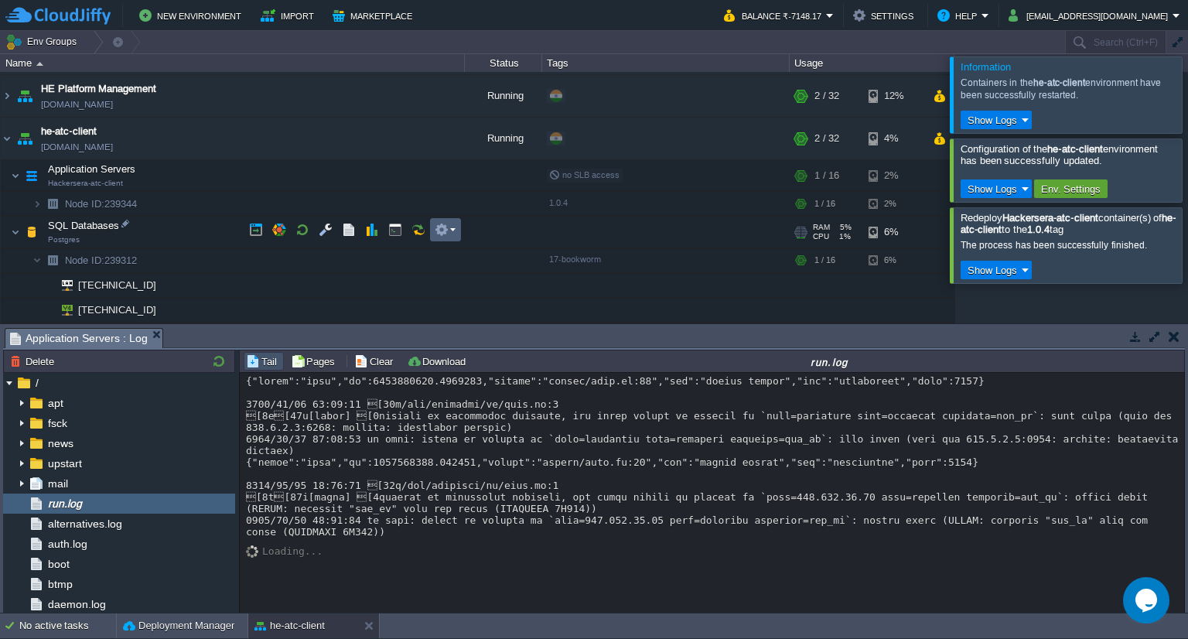
click at [440, 236] on td at bounding box center [445, 229] width 31 height 23
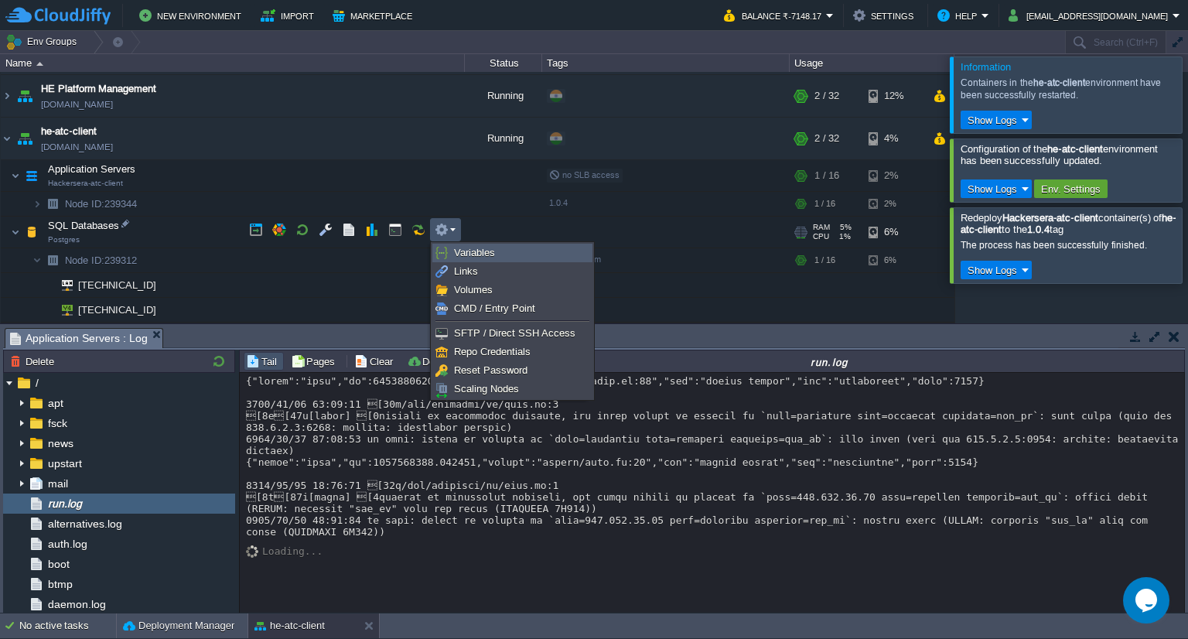
click at [464, 254] on span "Variables" at bounding box center [474, 253] width 41 height 12
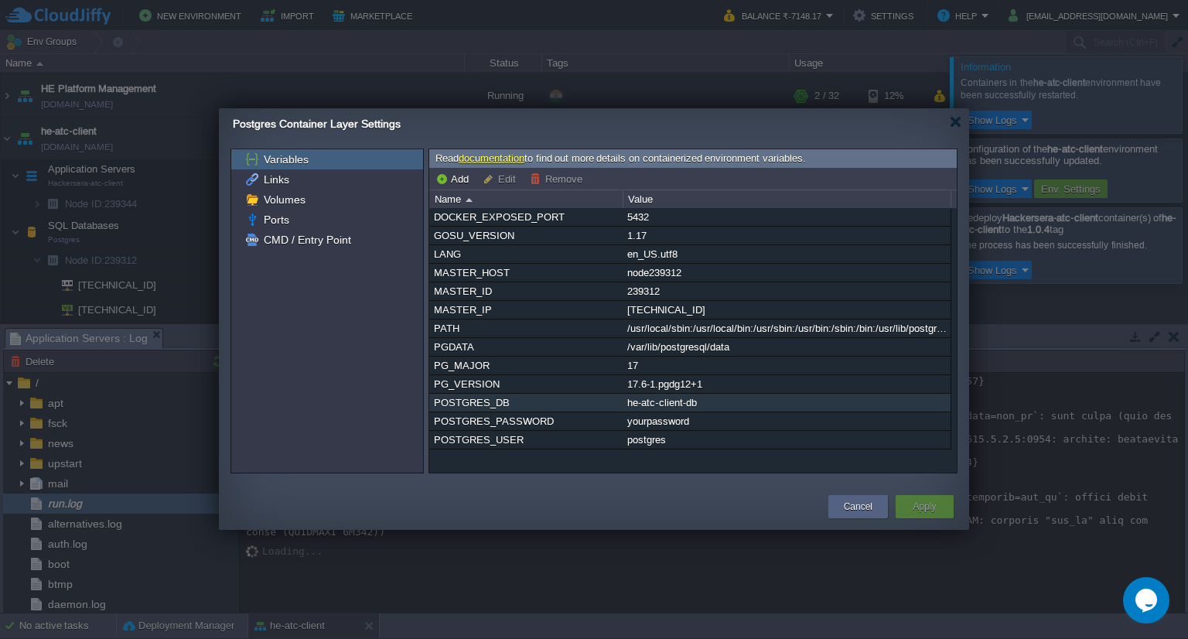
click at [671, 403] on div "he-atc-client-db" at bounding box center [786, 403] width 326 height 18
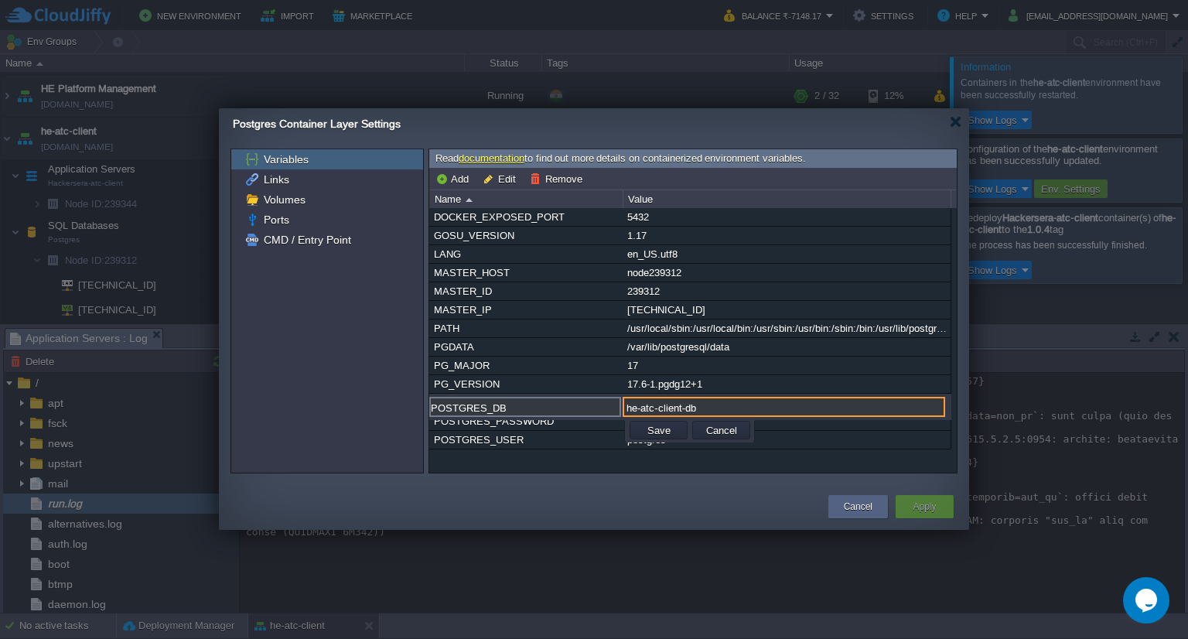
click at [683, 404] on input "he-atc-client-db" at bounding box center [784, 407] width 322 height 20
click at [721, 427] on button "Cancel" at bounding box center [721, 430] width 40 height 14
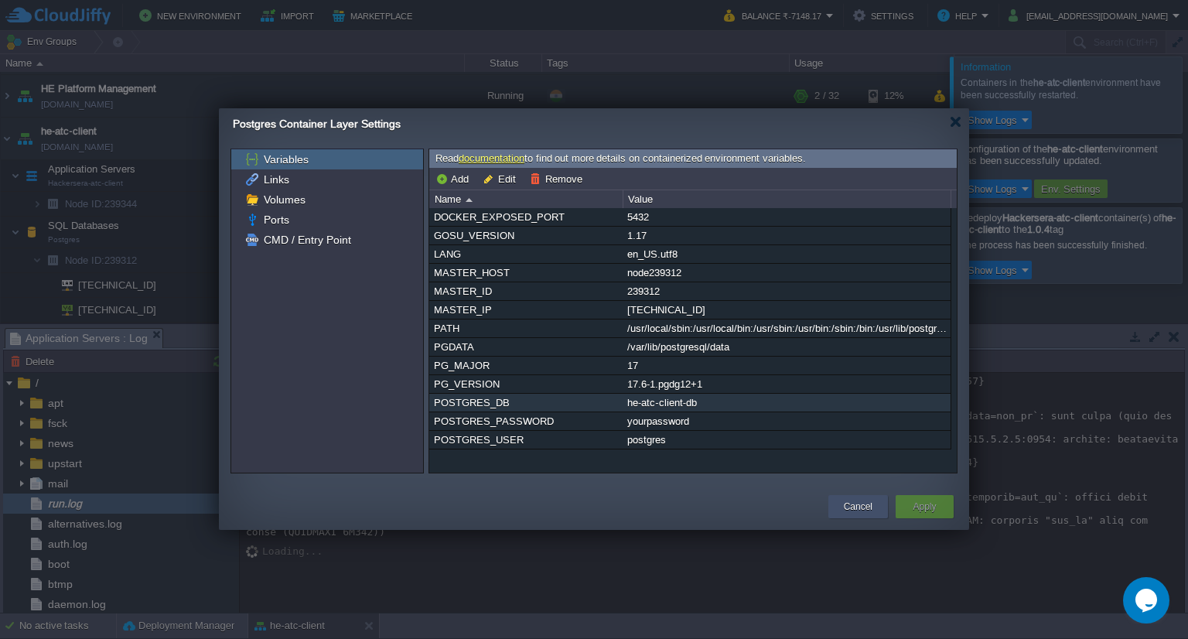
click at [864, 508] on button "Cancel" at bounding box center [858, 506] width 29 height 15
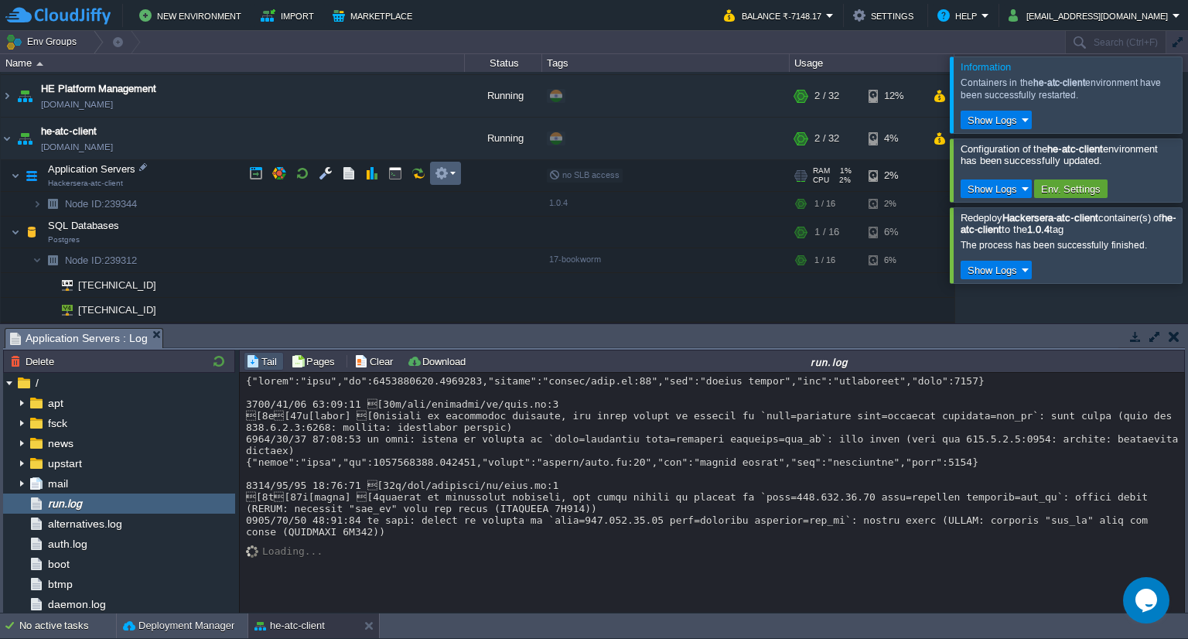
click at [449, 168] on em at bounding box center [445, 173] width 21 height 14
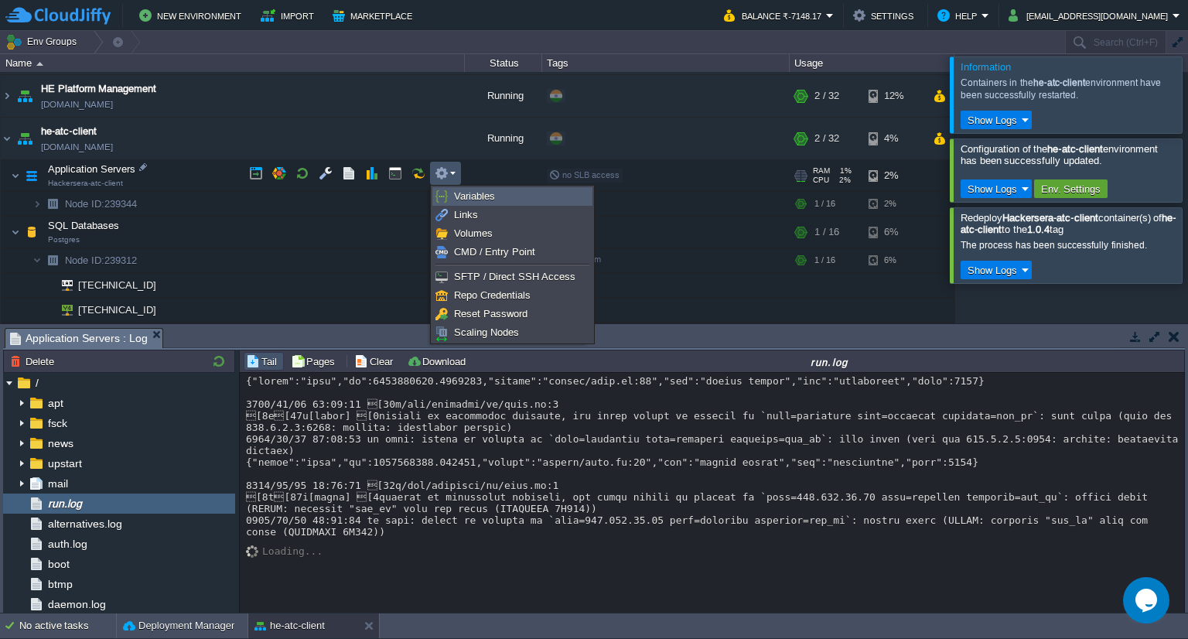
click at [476, 200] on span "Variables" at bounding box center [474, 196] width 41 height 12
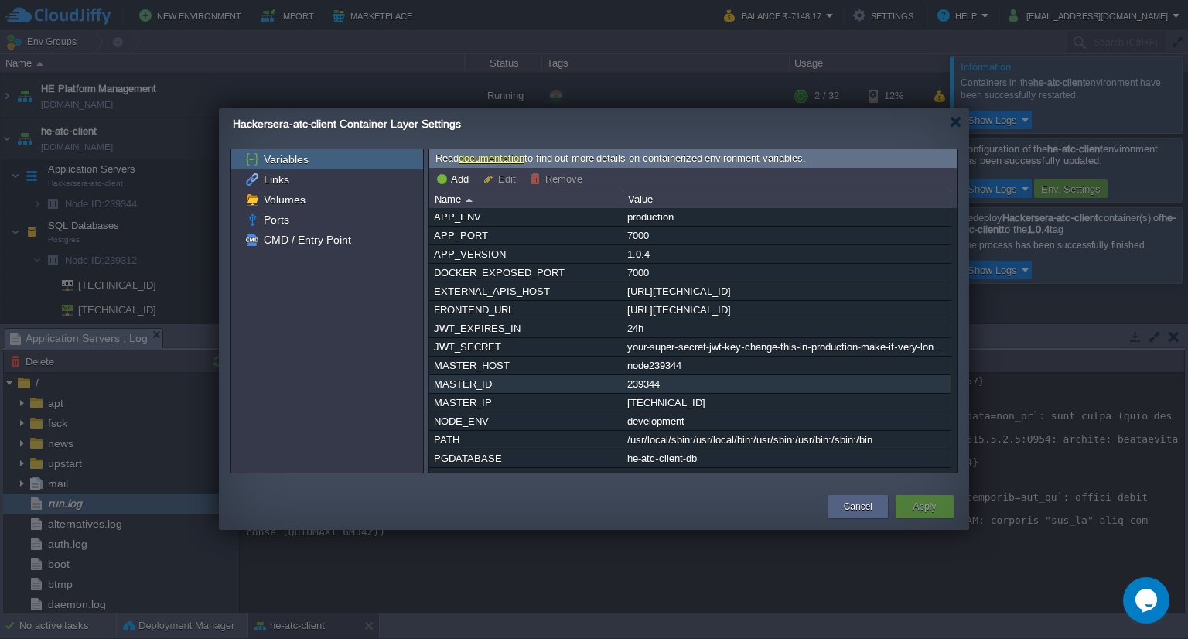
scroll to position [179, 0]
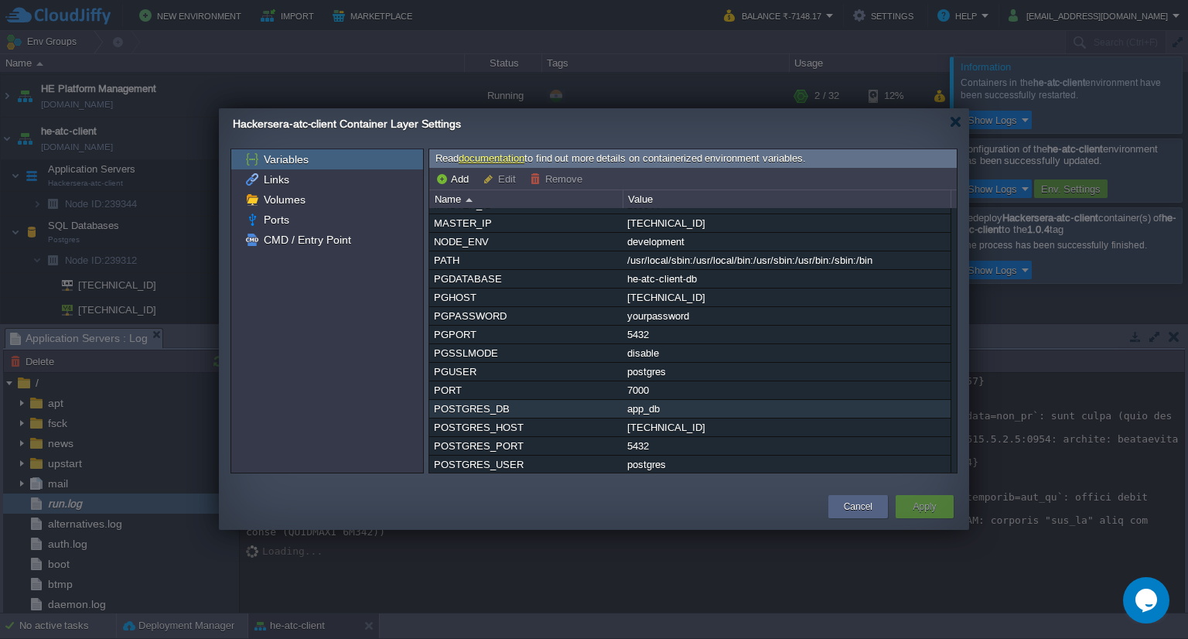
click at [643, 409] on div "app_db" at bounding box center [786, 409] width 326 height 18
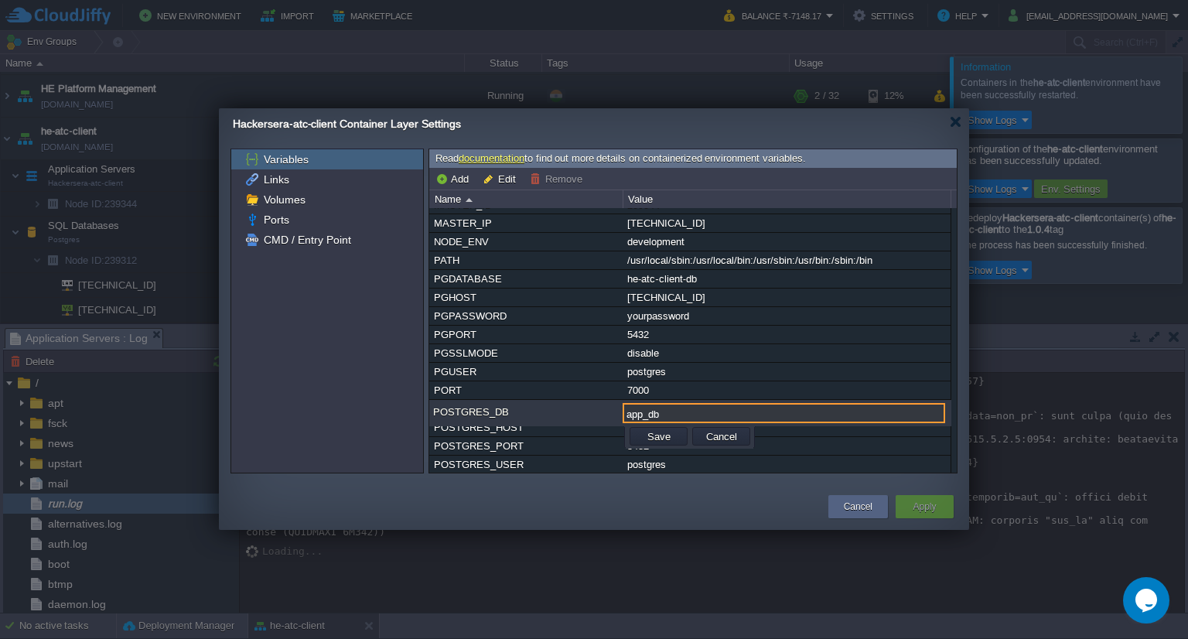
click at [661, 411] on input "app_db" at bounding box center [784, 413] width 322 height 20
paste input "he-atc-client-"
type input "he-atc-client-db"
click at [657, 433] on button "Save" at bounding box center [659, 436] width 32 height 14
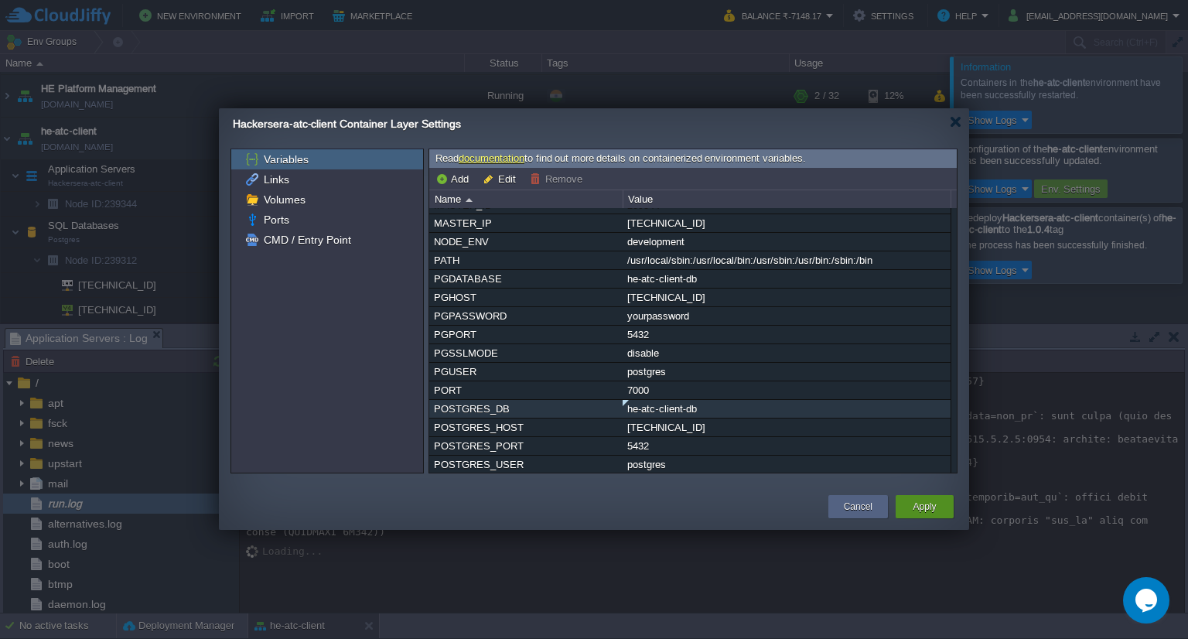
click at [906, 498] on div "Apply" at bounding box center [924, 506] width 58 height 23
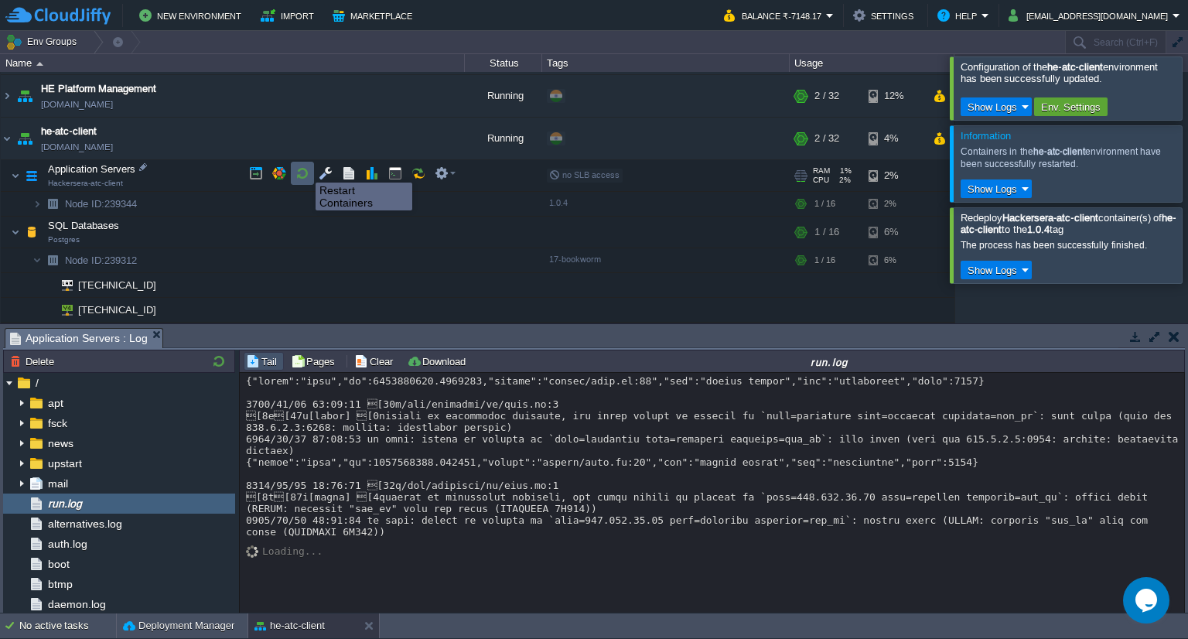
click at [303, 170] on button "button" at bounding box center [302, 173] width 14 height 14
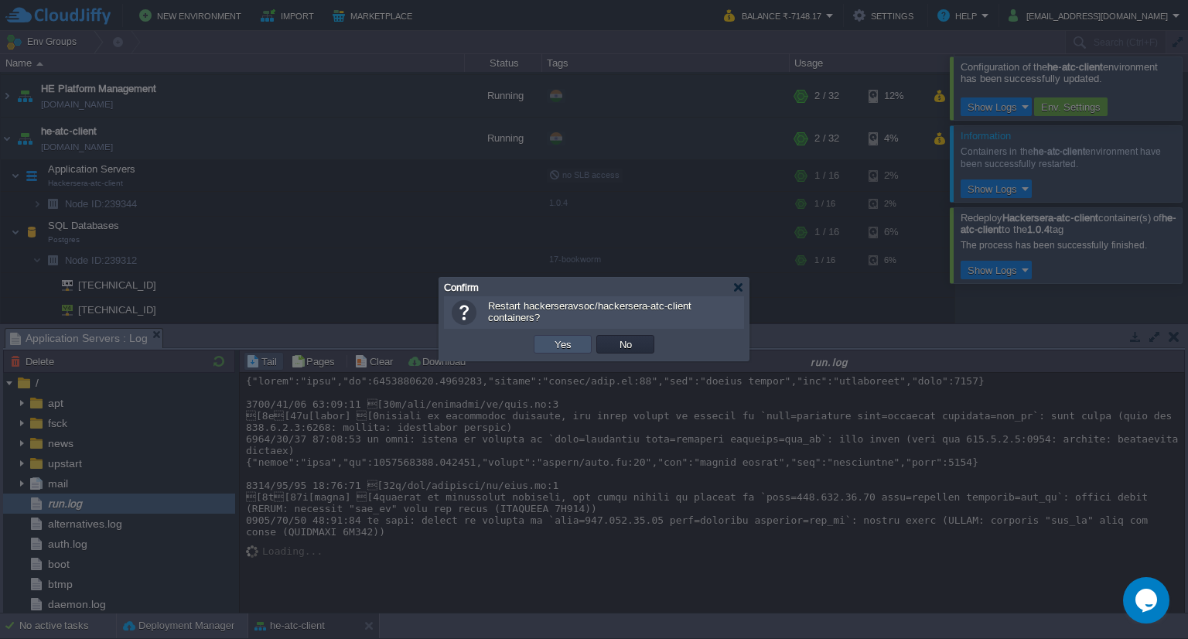
click at [572, 347] on button "Yes" at bounding box center [563, 344] width 26 height 14
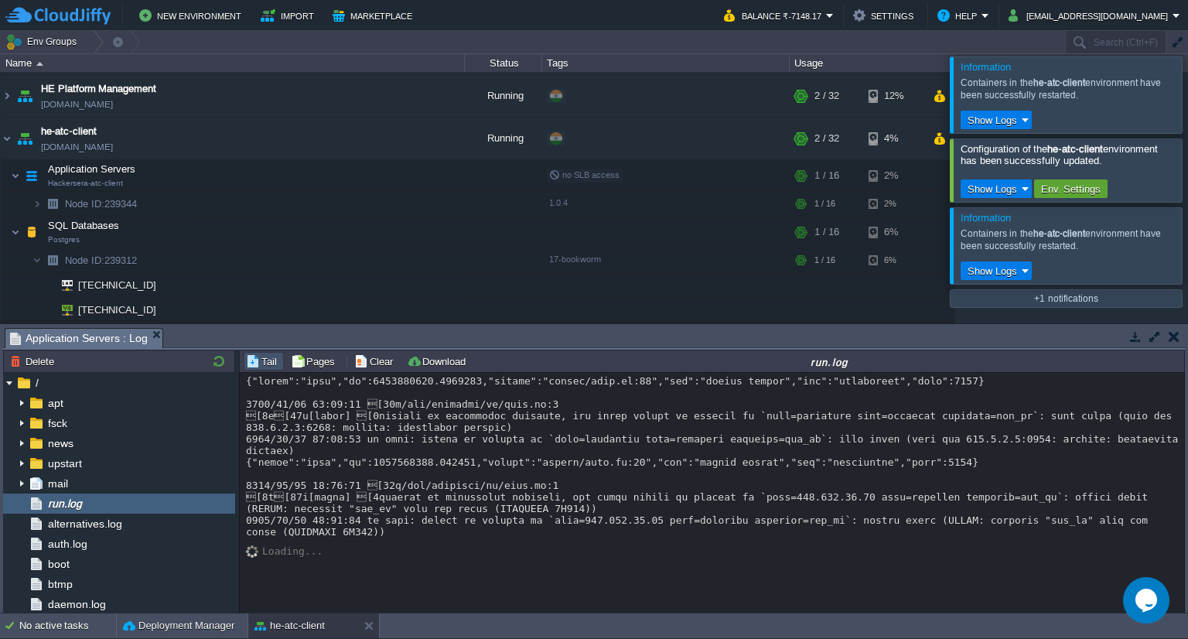
click at [1187, 90] on div at bounding box center [1206, 94] width 0 height 76
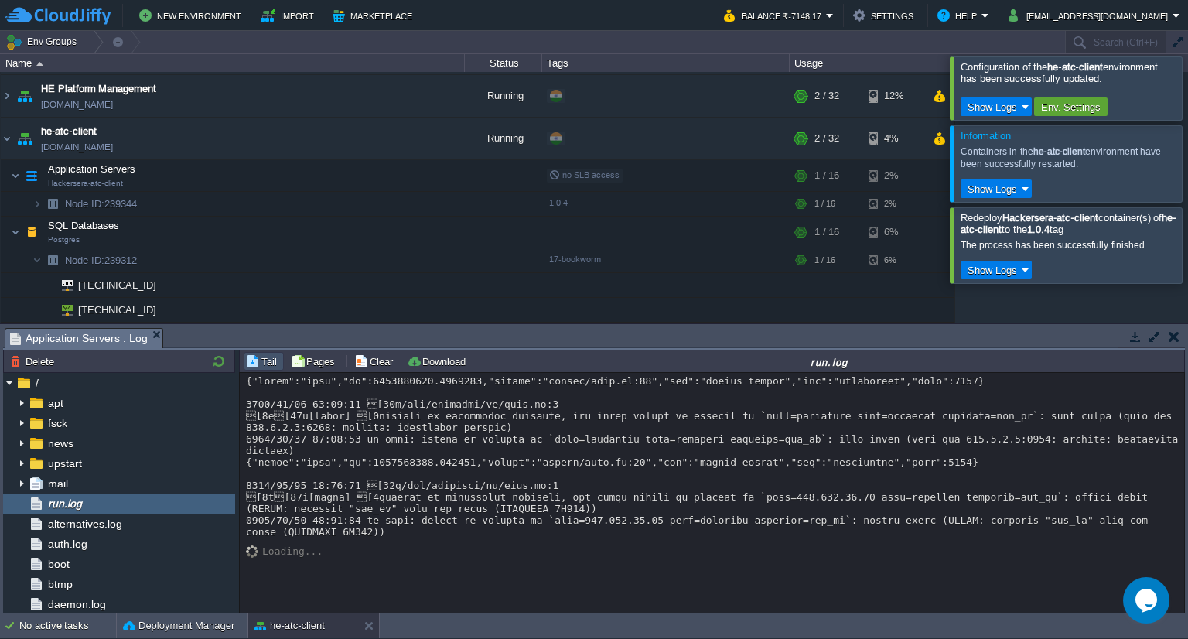
click at [1187, 107] on div at bounding box center [1206, 87] width 0 height 63
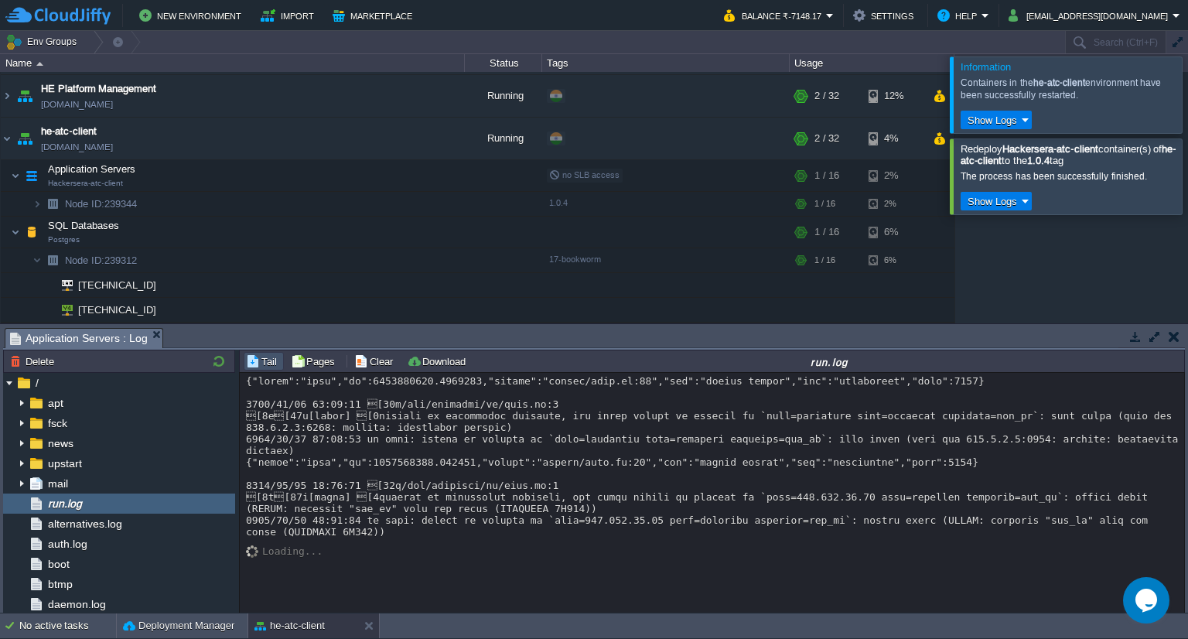
click at [1187, 119] on div at bounding box center [1206, 94] width 0 height 76
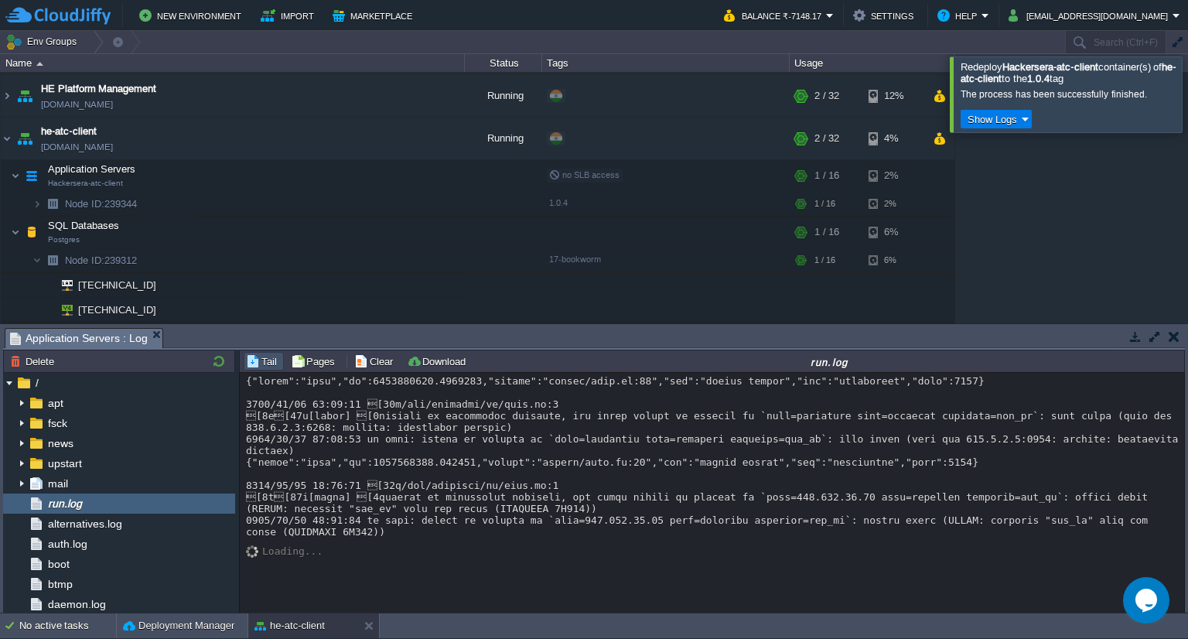
click at [1187, 104] on div at bounding box center [1206, 93] width 0 height 75
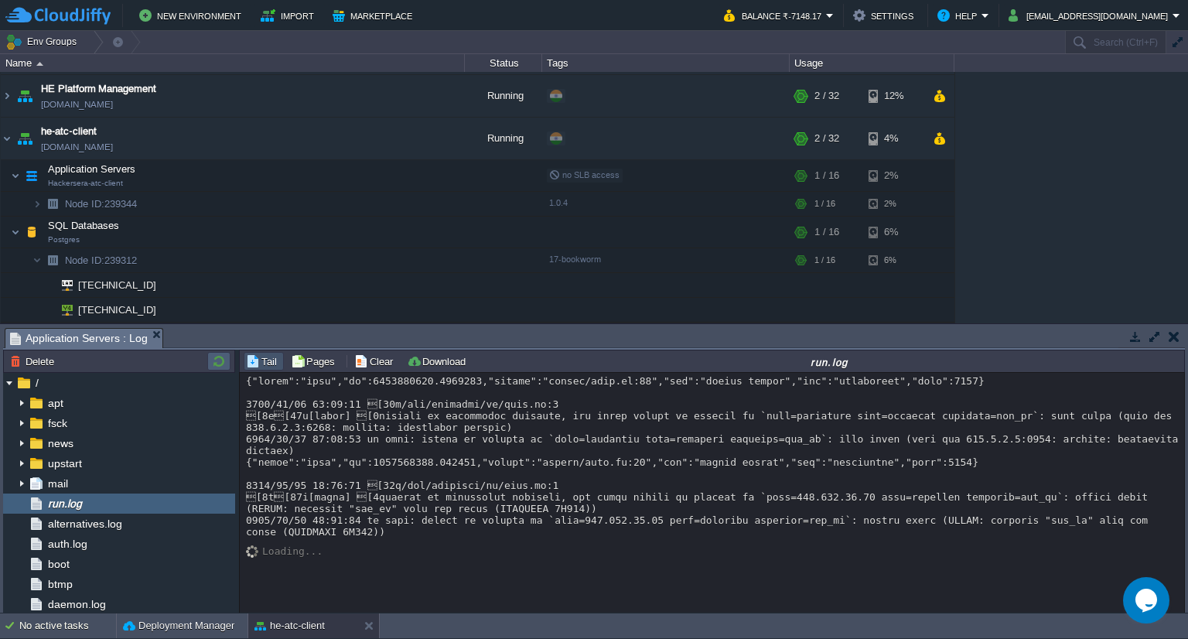
click at [220, 360] on button "button" at bounding box center [219, 361] width 19 height 14
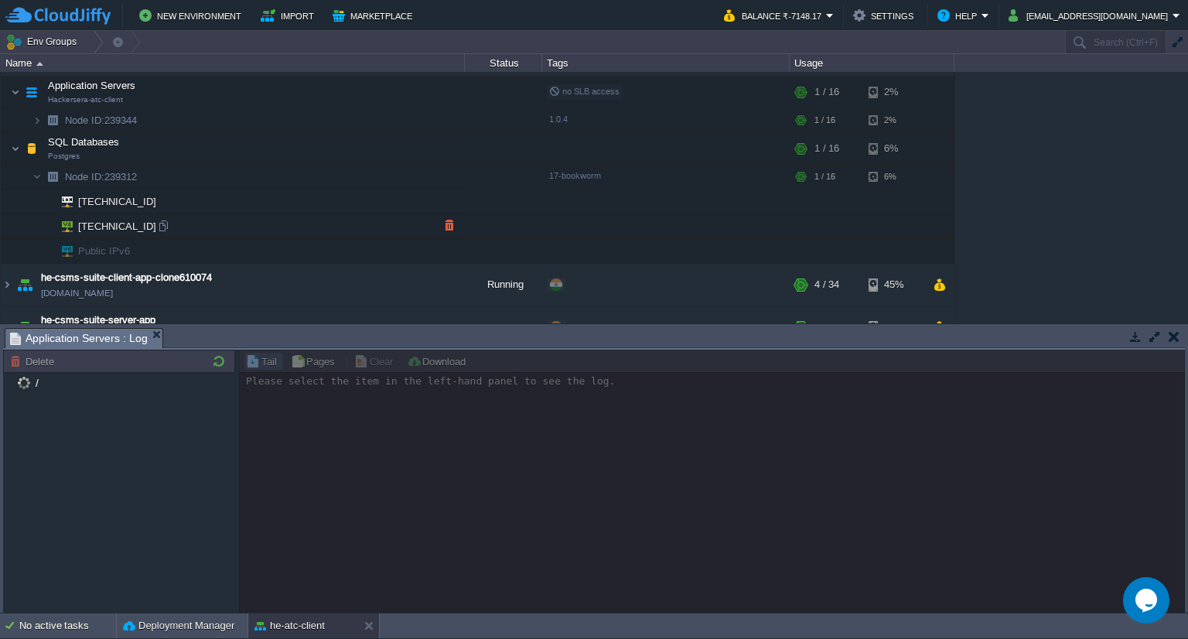
scroll to position [475, 0]
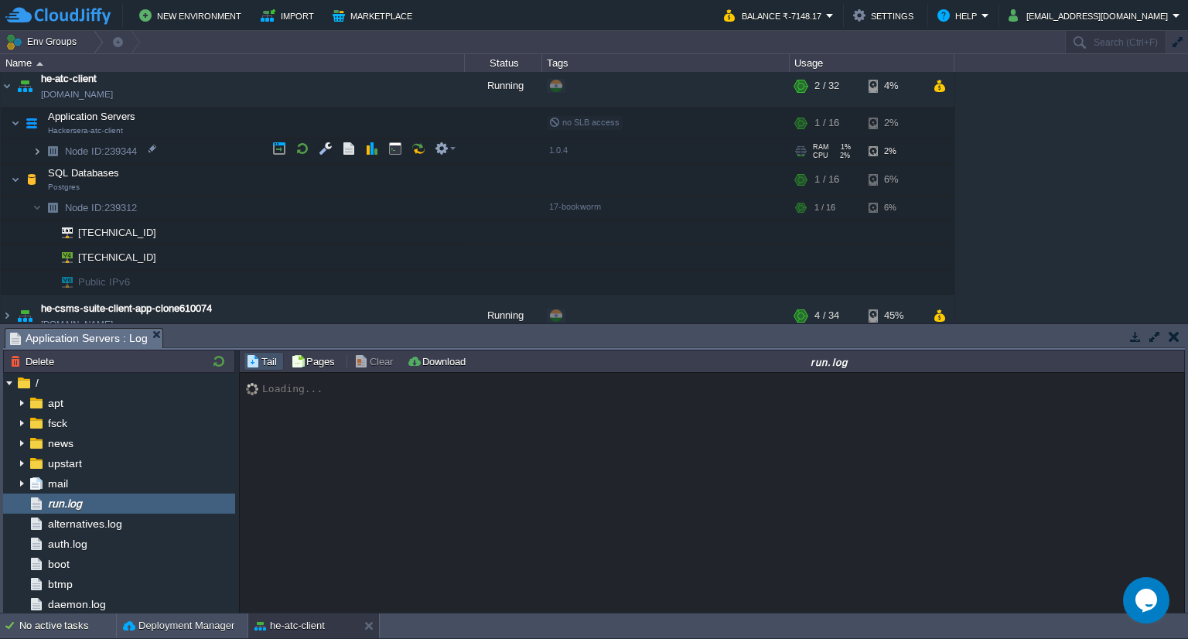
click at [38, 145] on img at bounding box center [36, 151] width 9 height 24
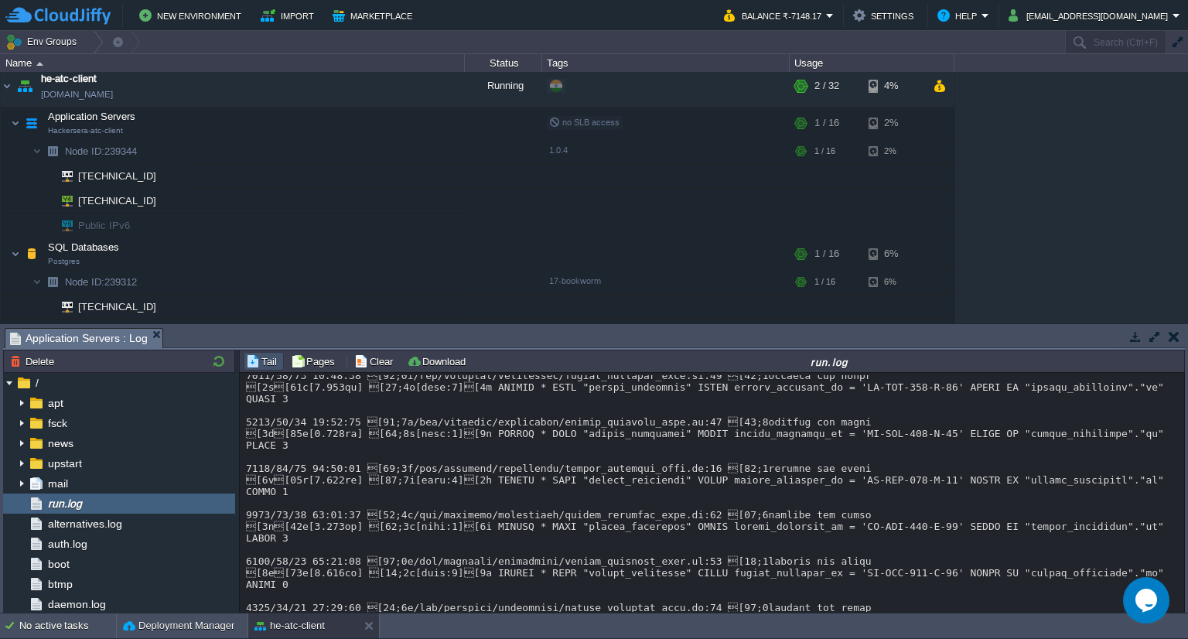
scroll to position [12325, 0]
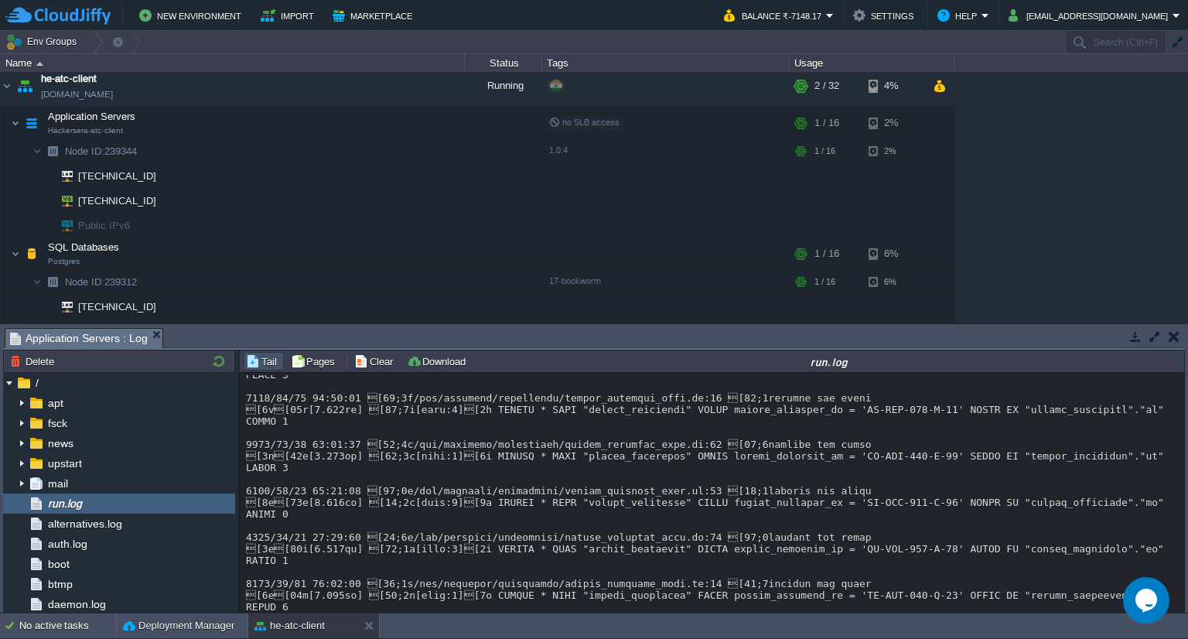
click at [418, 127] on button "button" at bounding box center [418, 121] width 14 height 14
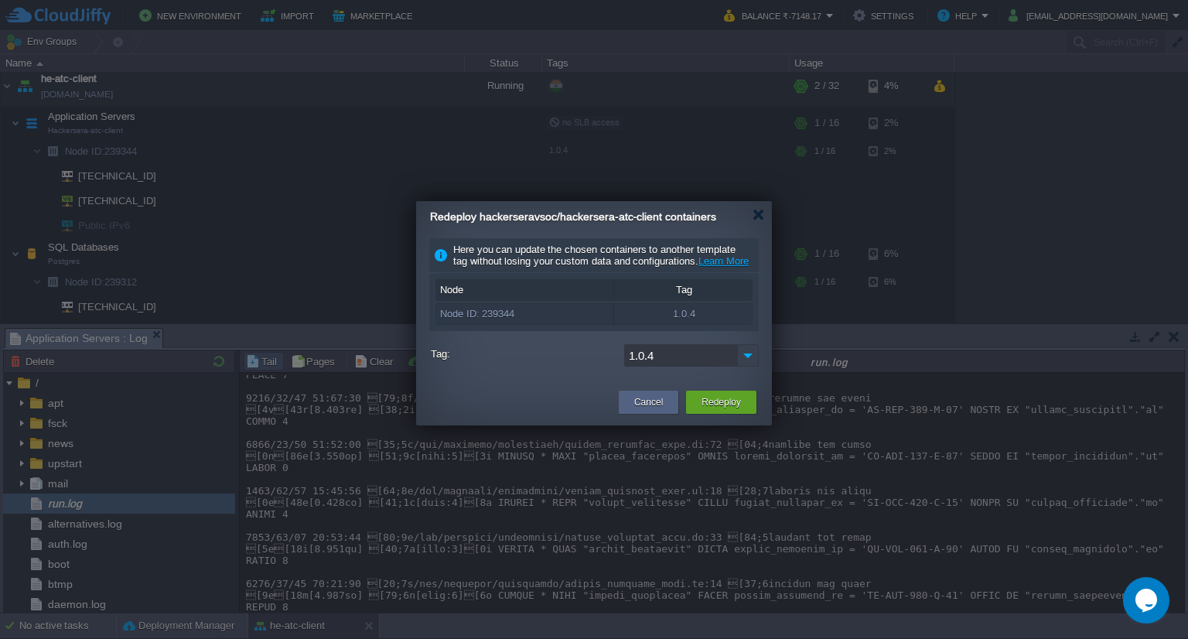
click at [747, 360] on img at bounding box center [748, 355] width 22 height 22
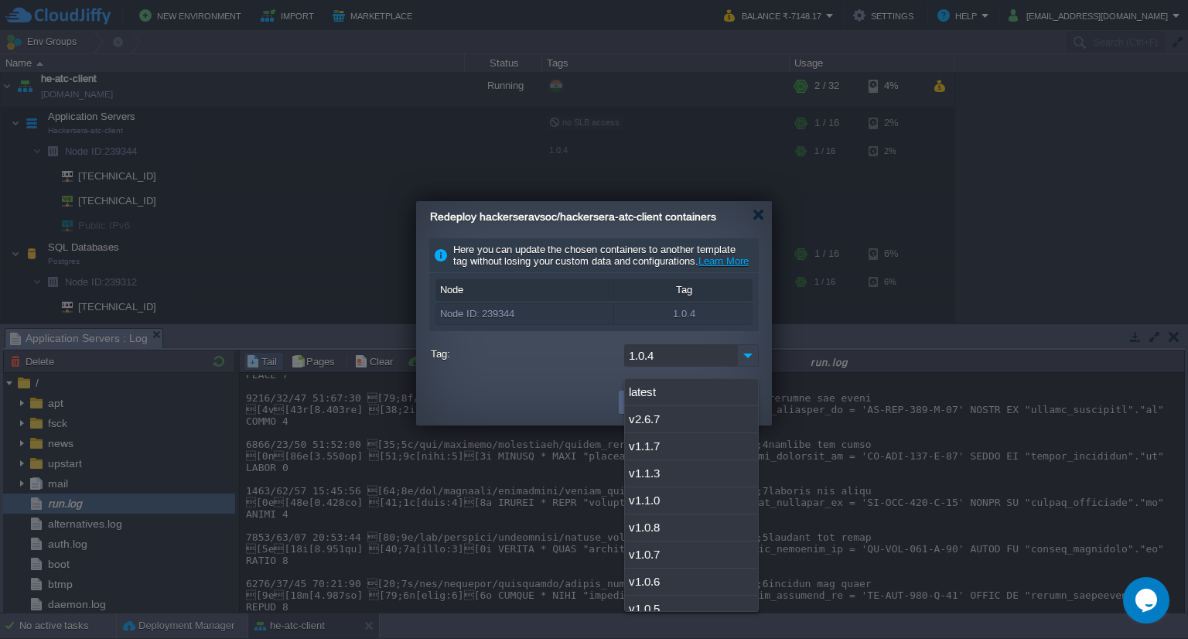
scroll to position [145, 0]
click at [709, 576] on div "1.0.5" at bounding box center [691, 572] width 133 height 27
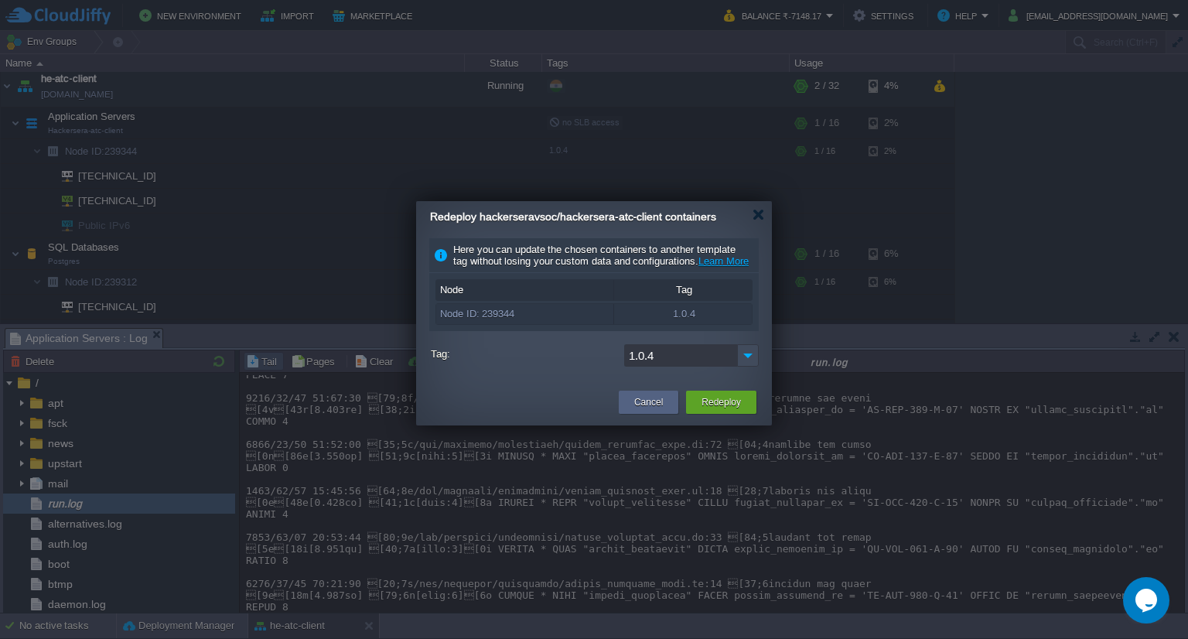
type input "1.0.5"
click at [730, 410] on button "Redeploy" at bounding box center [720, 401] width 39 height 15
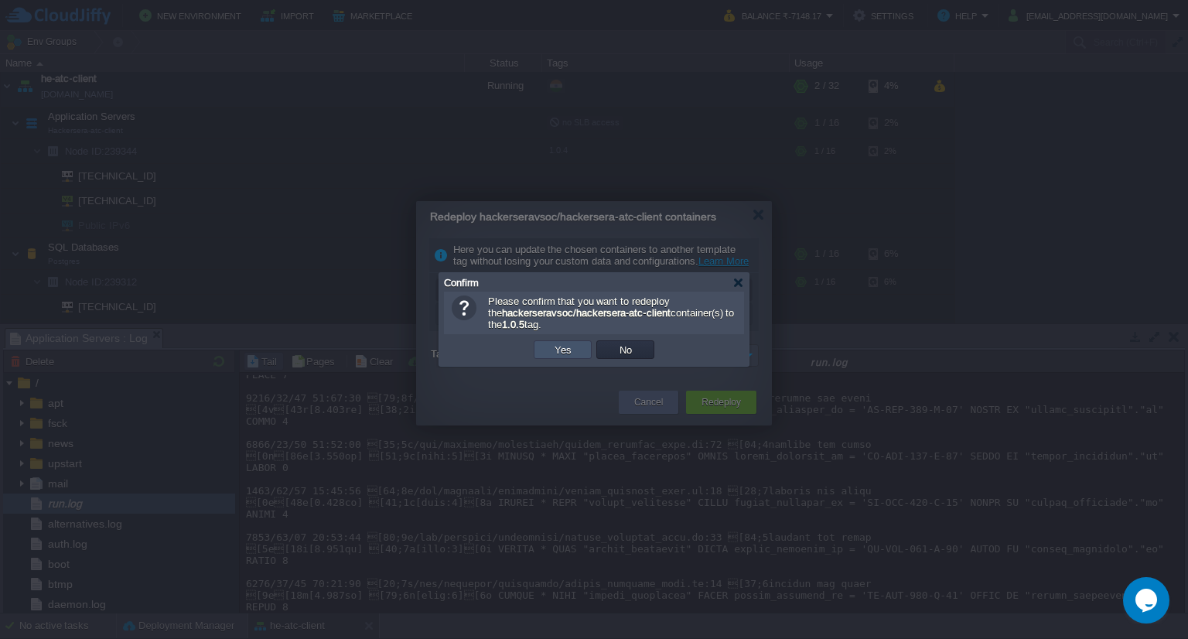
click at [572, 352] on button "Yes" at bounding box center [563, 350] width 26 height 14
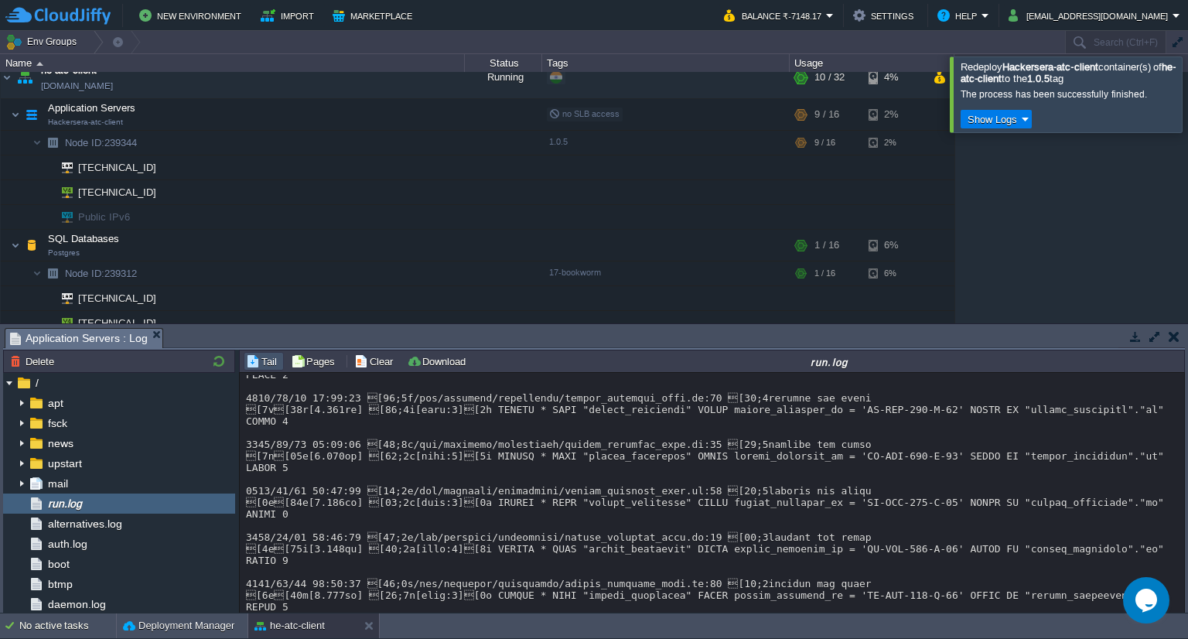
scroll to position [12466, 0]
